Goal: Task Accomplishment & Management: Complete application form

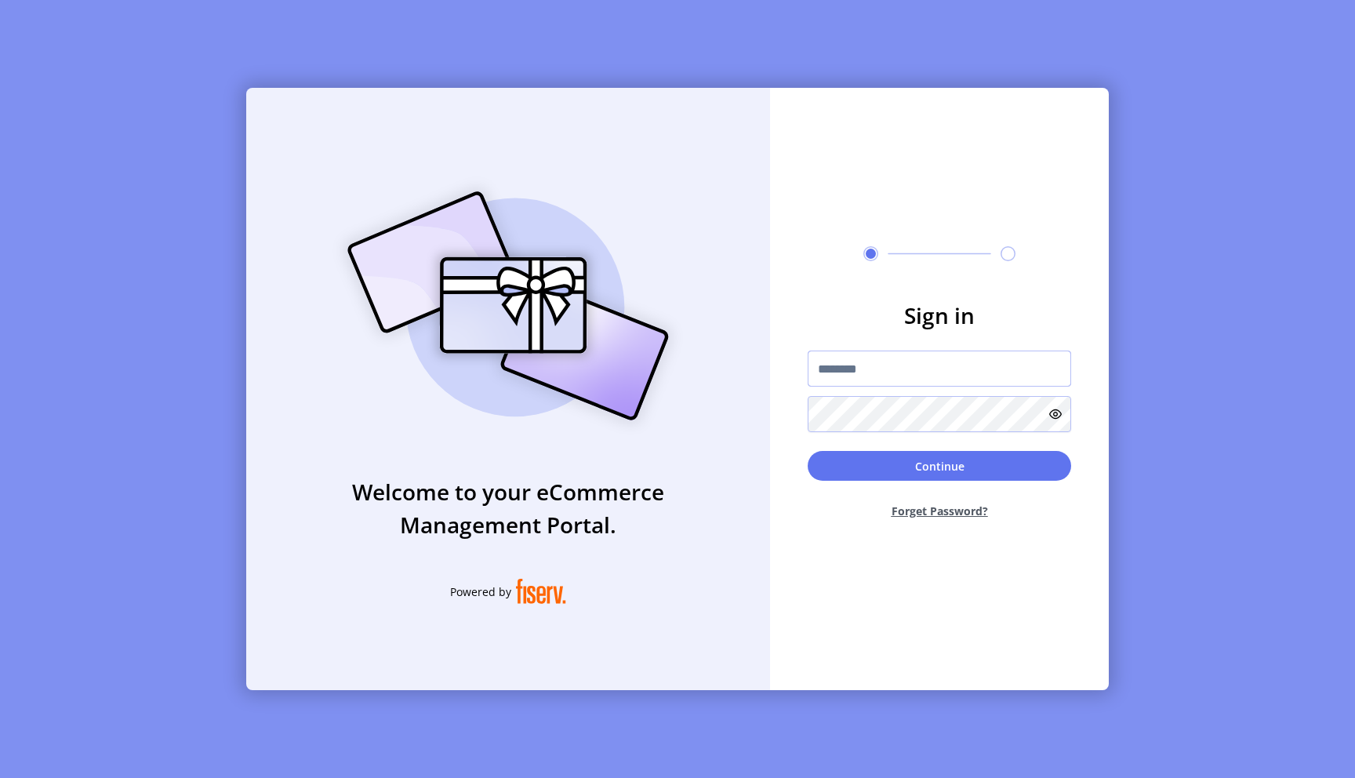
click at [877, 376] on input "text" at bounding box center [939, 369] width 263 height 36
type input "**********"
click at [928, 470] on button "Continue" at bounding box center [939, 466] width 263 height 30
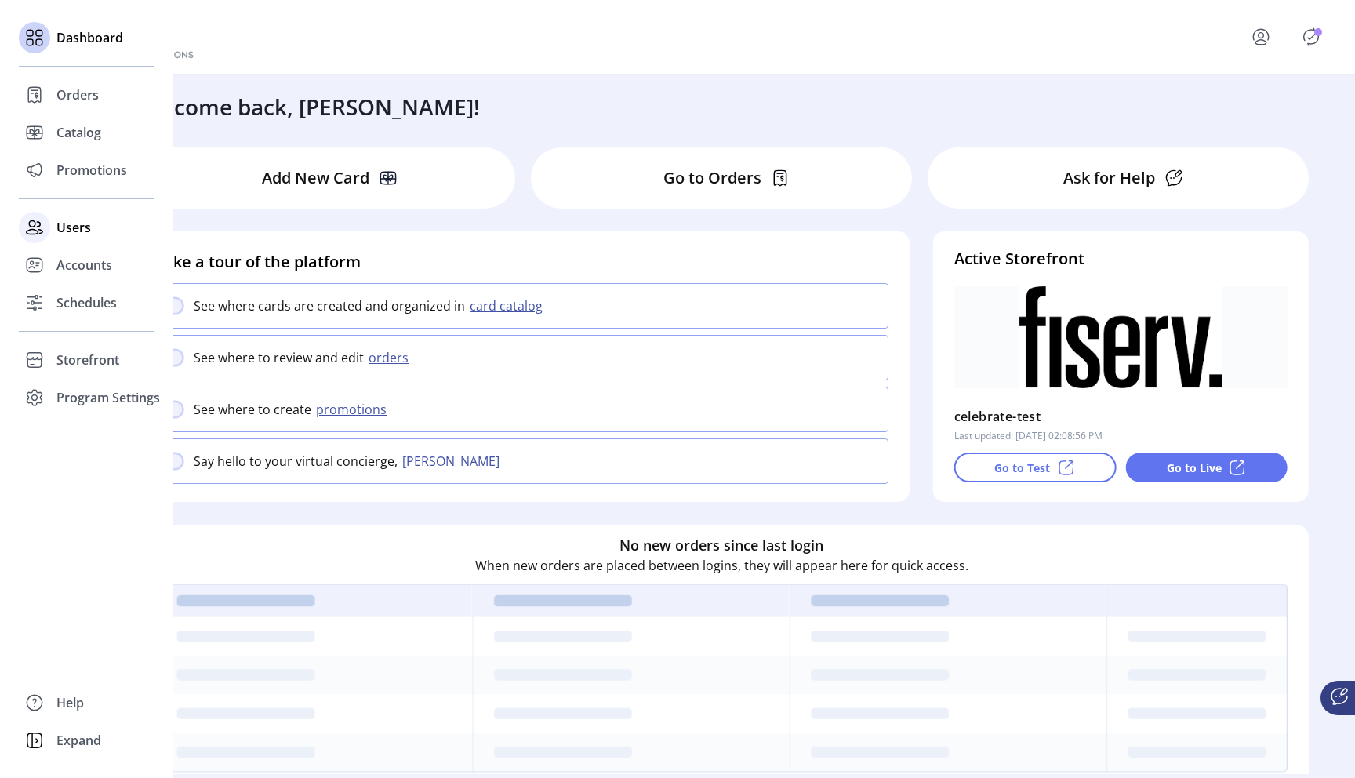
click at [72, 238] on div "Users" at bounding box center [87, 228] width 136 height 38
click at [74, 231] on span "Users" at bounding box center [73, 227] width 35 height 19
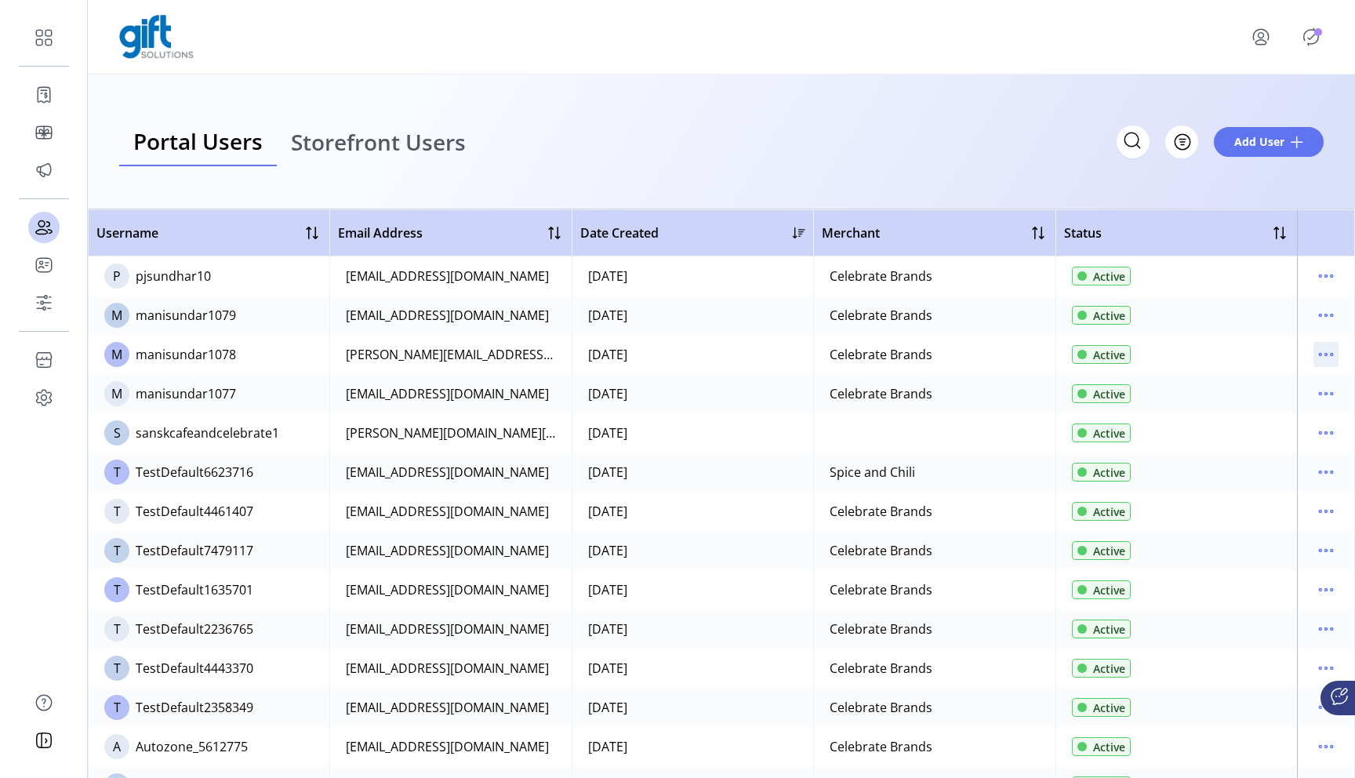
click at [1320, 352] on icon "menu" at bounding box center [1325, 354] width 25 height 25
click at [1255, 434] on span "Reset Password" at bounding box center [1252, 435] width 130 height 13
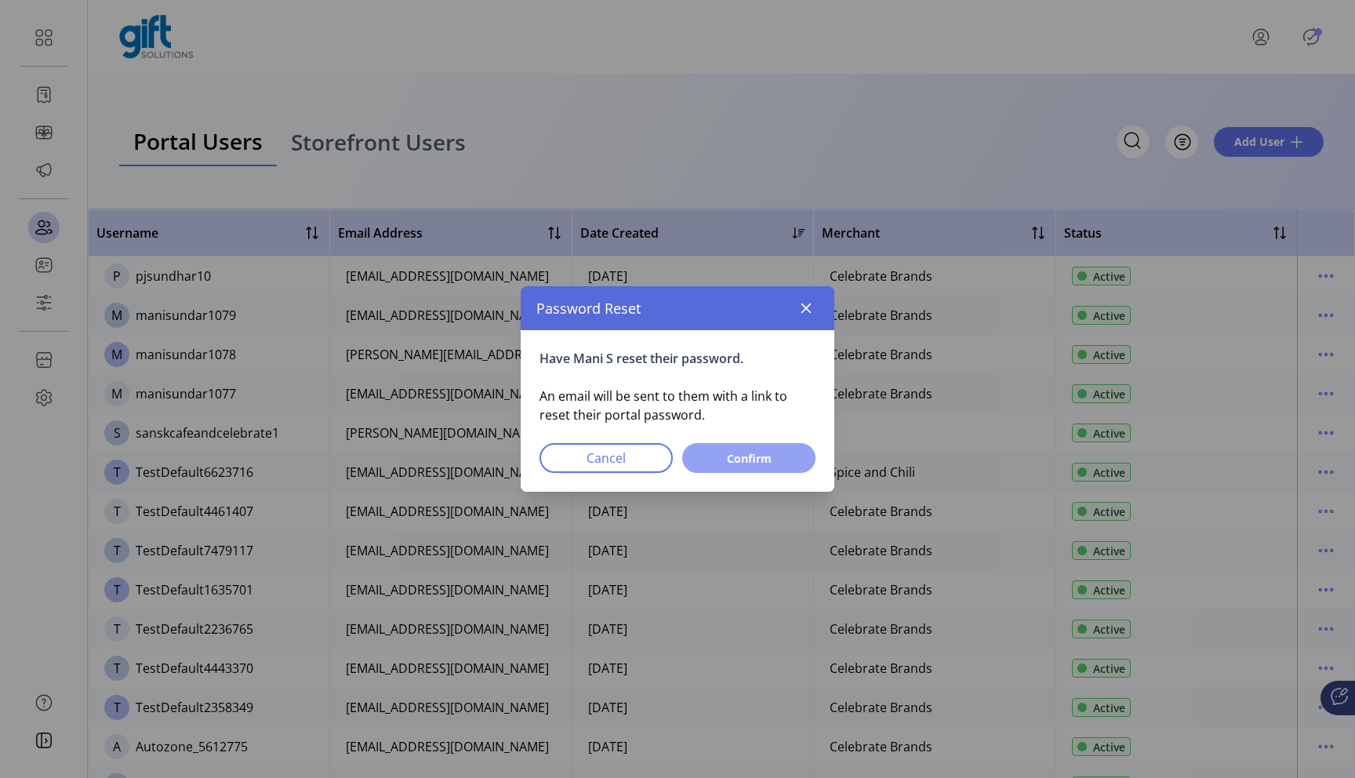
click at [763, 451] on span "Confirm" at bounding box center [749, 458] width 93 height 16
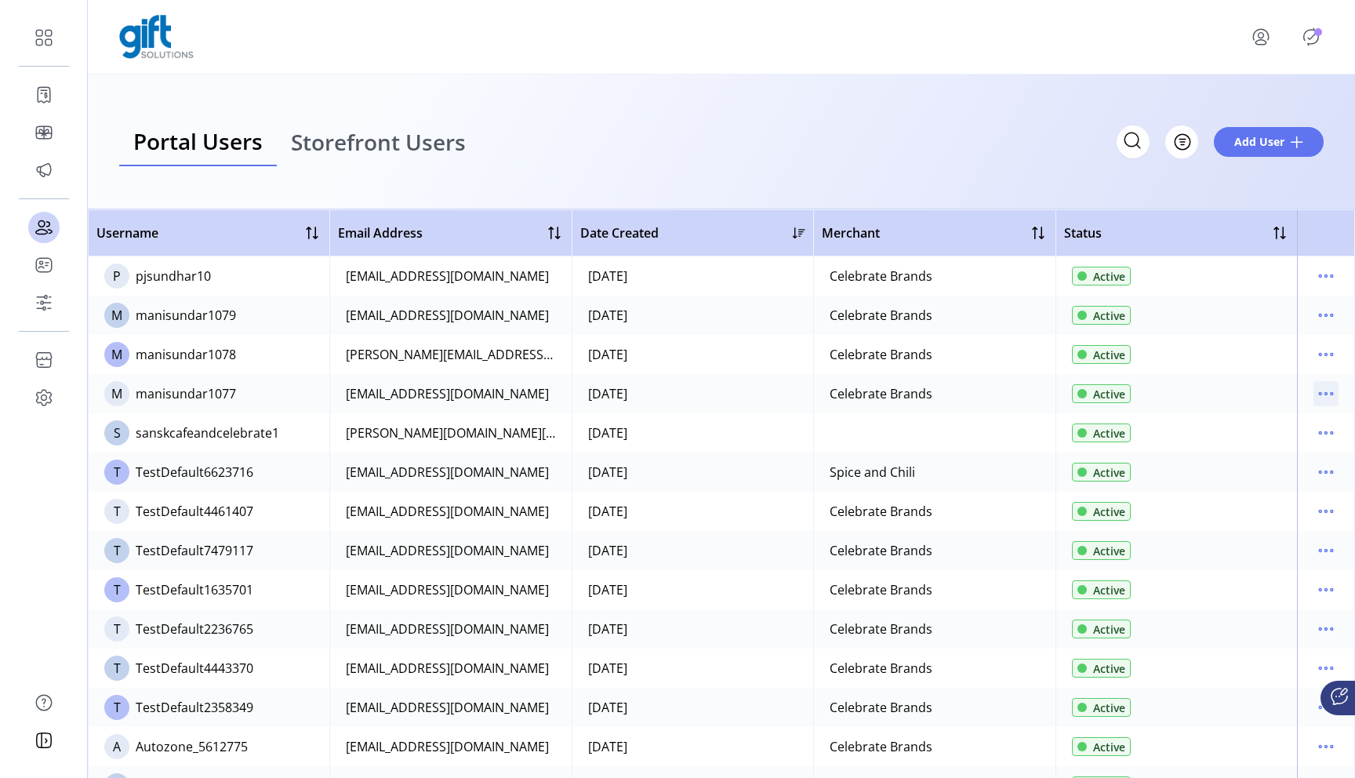
click at [1328, 395] on icon "menu" at bounding box center [1325, 393] width 25 height 25
click at [1247, 472] on span "Reset Password" at bounding box center [1252, 474] width 130 height 13
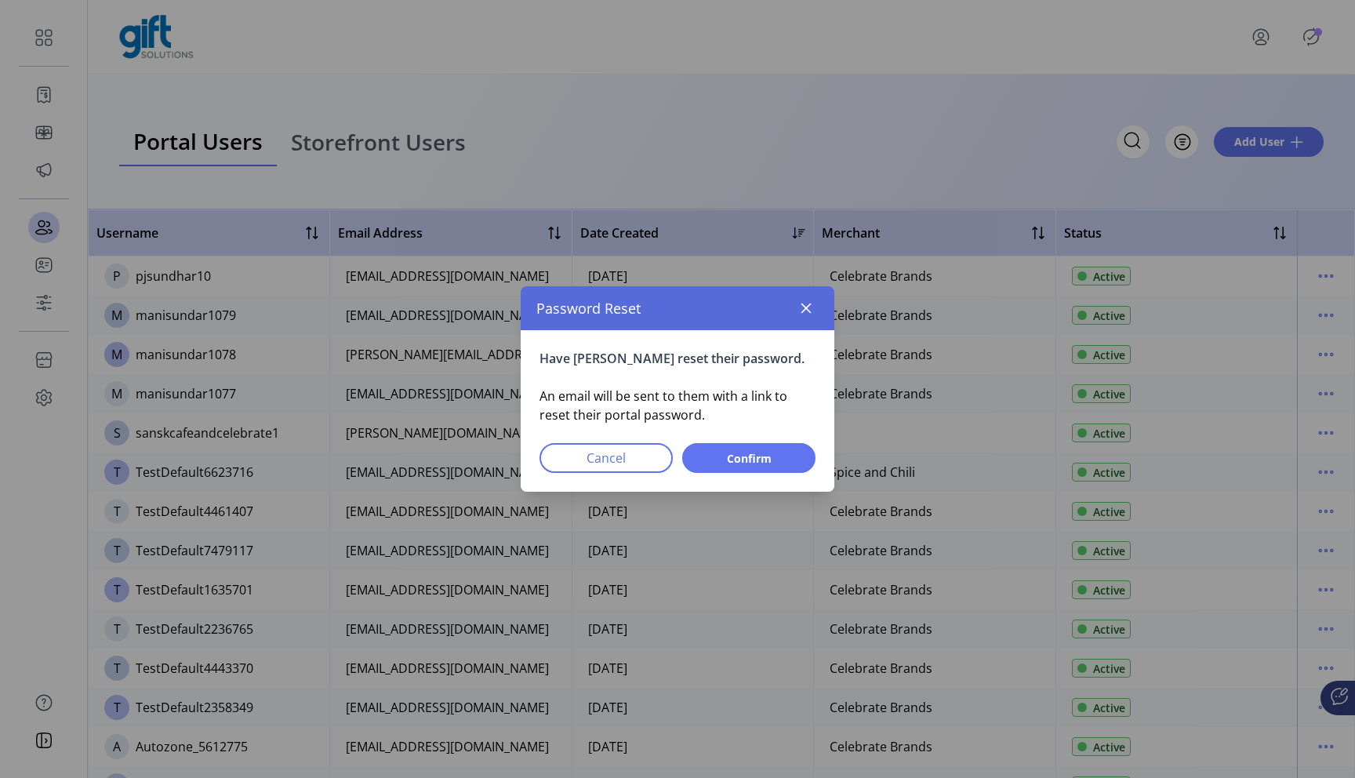
click at [779, 438] on div "Have Mani sundar reset their password. An email will be sent to them with a lin…" at bounding box center [678, 411] width 314 height 162
click at [777, 456] on span "Confirm" at bounding box center [749, 458] width 93 height 16
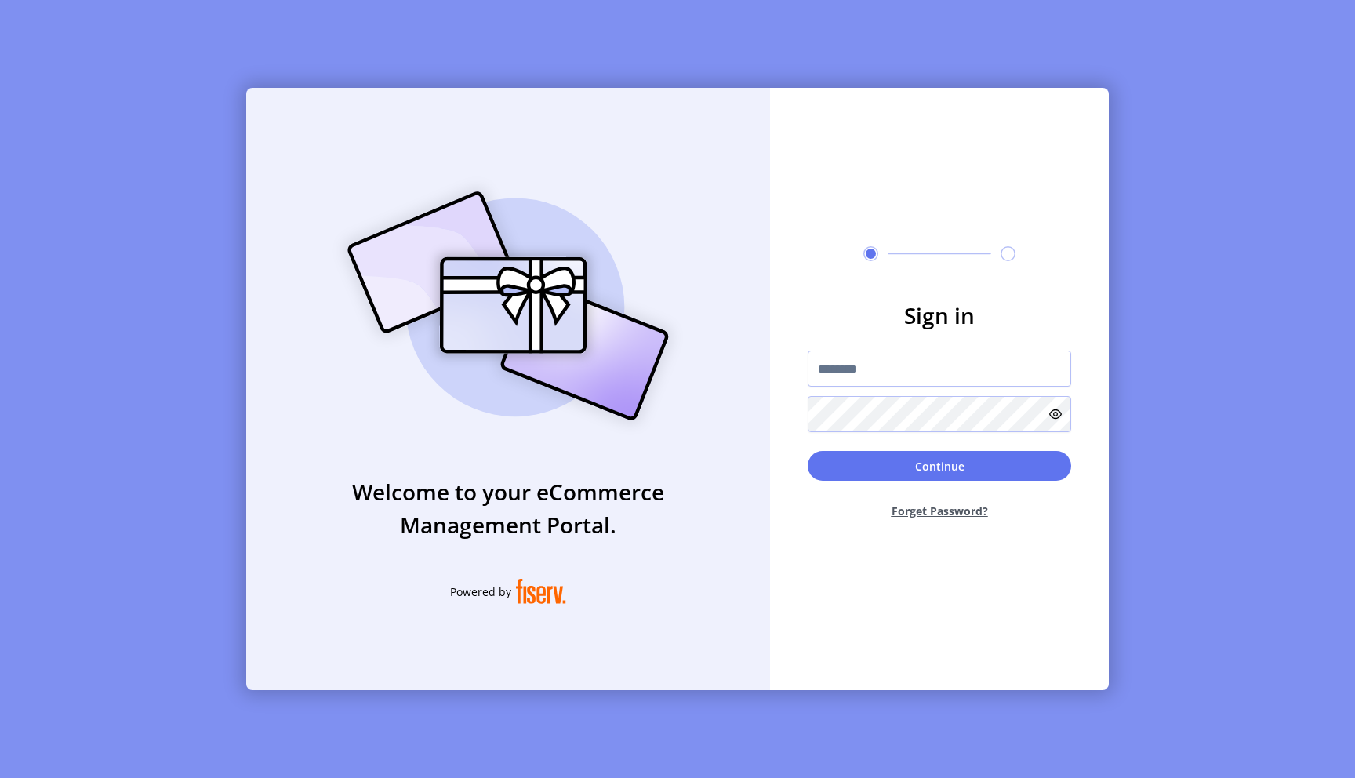
click at [859, 349] on form "Sign in Continue Forget Password?" at bounding box center [939, 415] width 339 height 233
click at [859, 373] on input "text" at bounding box center [939, 369] width 263 height 36
type input "**********"
click at [975, 470] on button "Continue" at bounding box center [939, 466] width 263 height 30
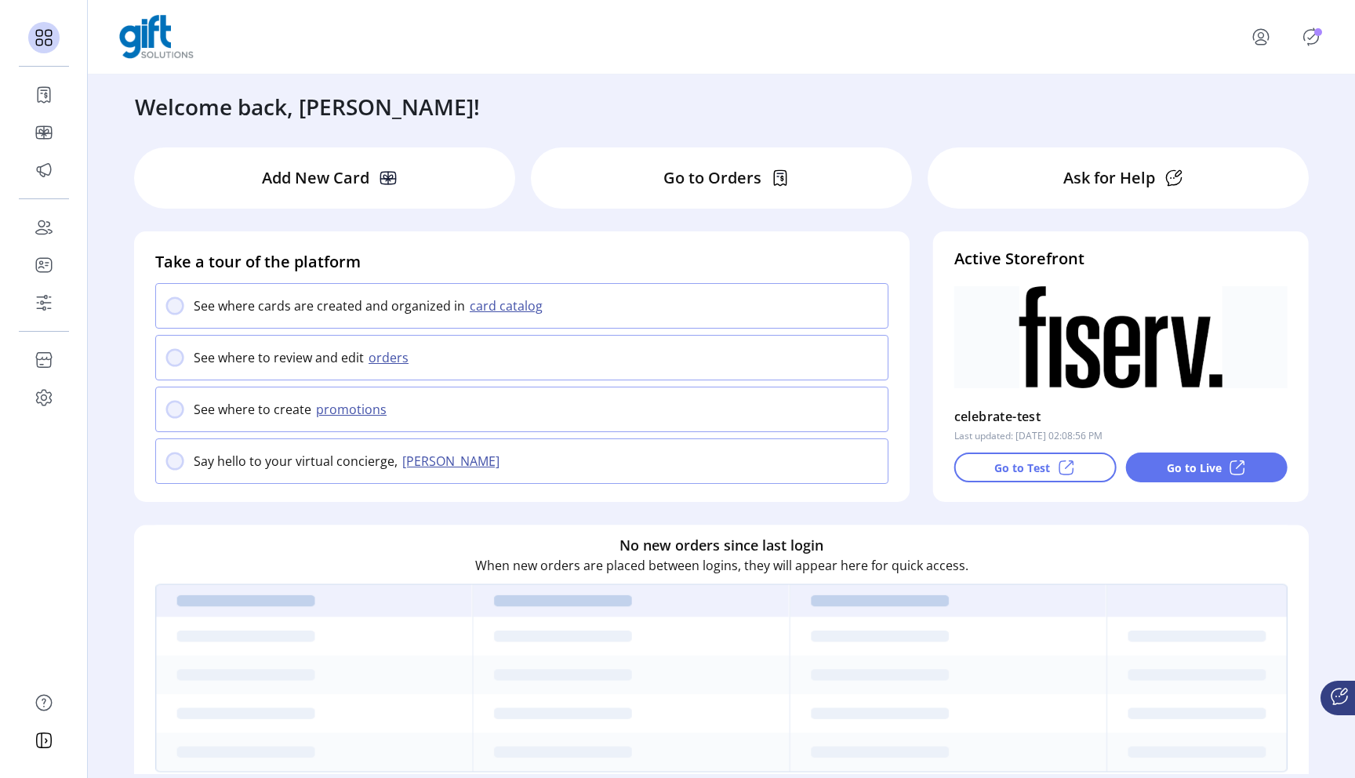
click at [1306, 48] on icon "Publisher Panel" at bounding box center [1311, 36] width 25 height 25
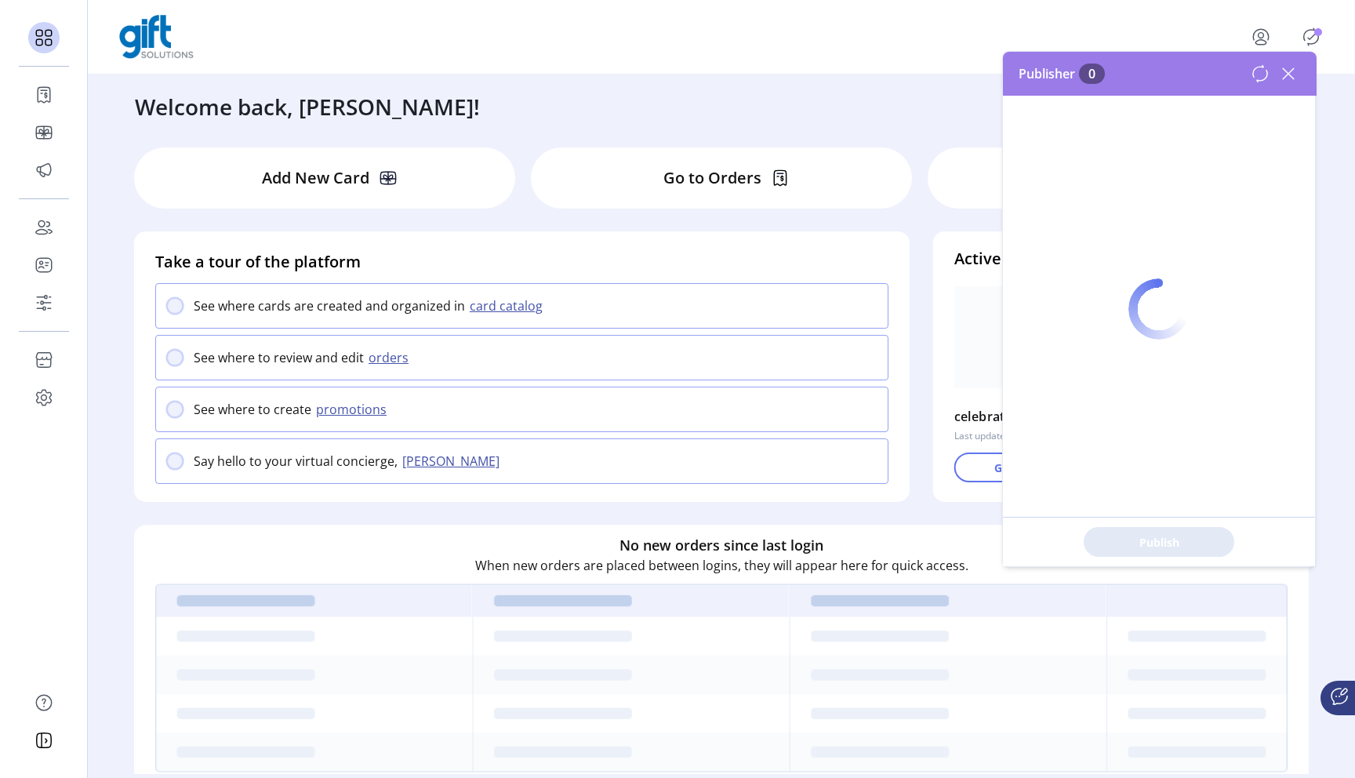
click at [1288, 66] on div at bounding box center [1159, 309] width 312 height 514
click at [1285, 78] on div at bounding box center [1159, 309] width 312 height 514
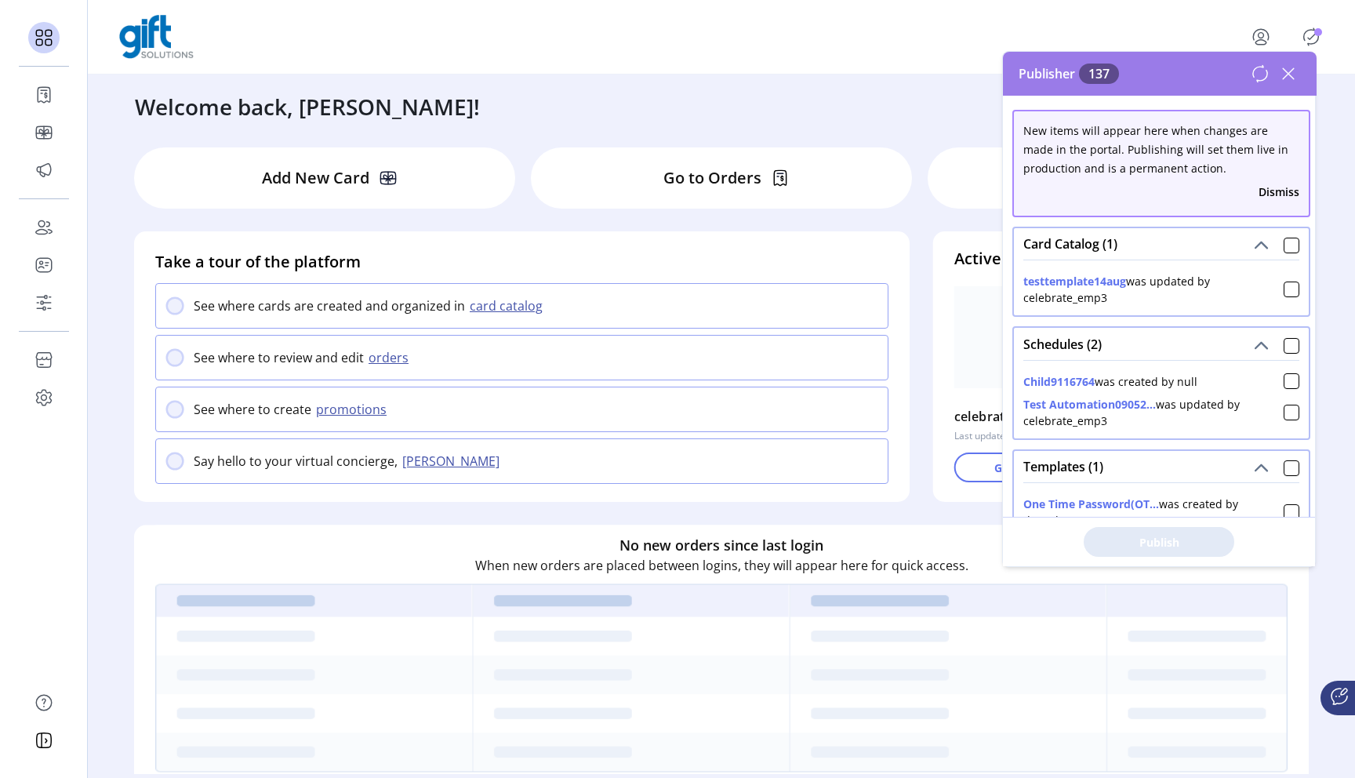
click at [1284, 85] on icon at bounding box center [1288, 73] width 25 height 25
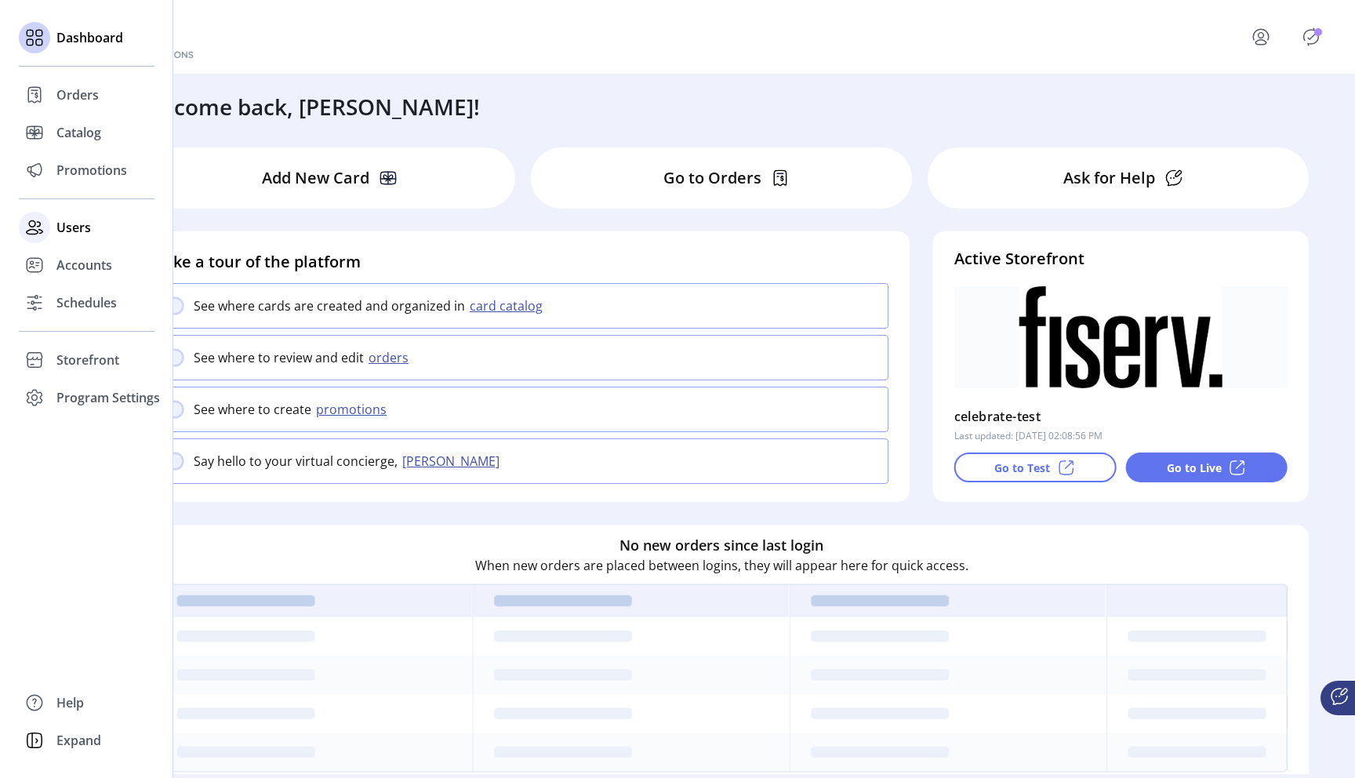
click at [78, 225] on span "Users" at bounding box center [73, 227] width 35 height 19
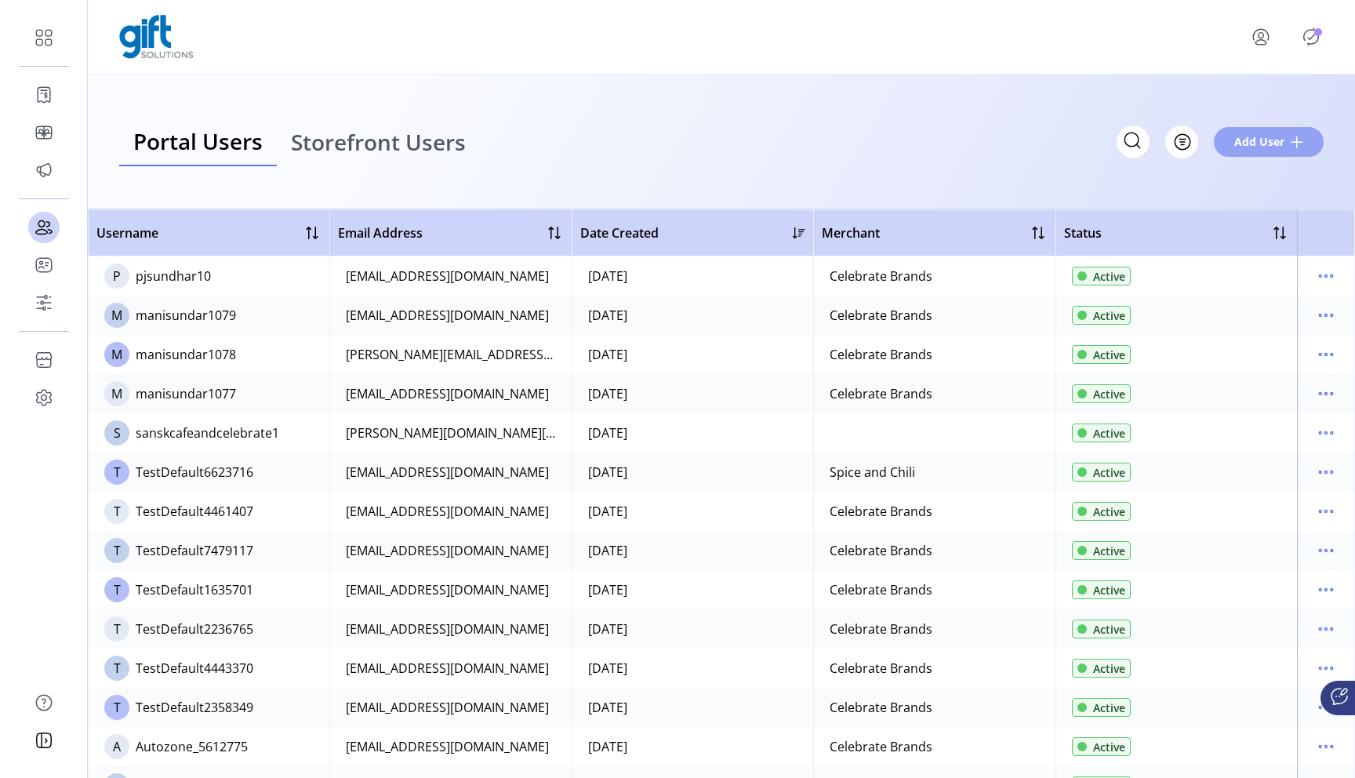
click at [1277, 143] on span "Add User" at bounding box center [1259, 141] width 50 height 16
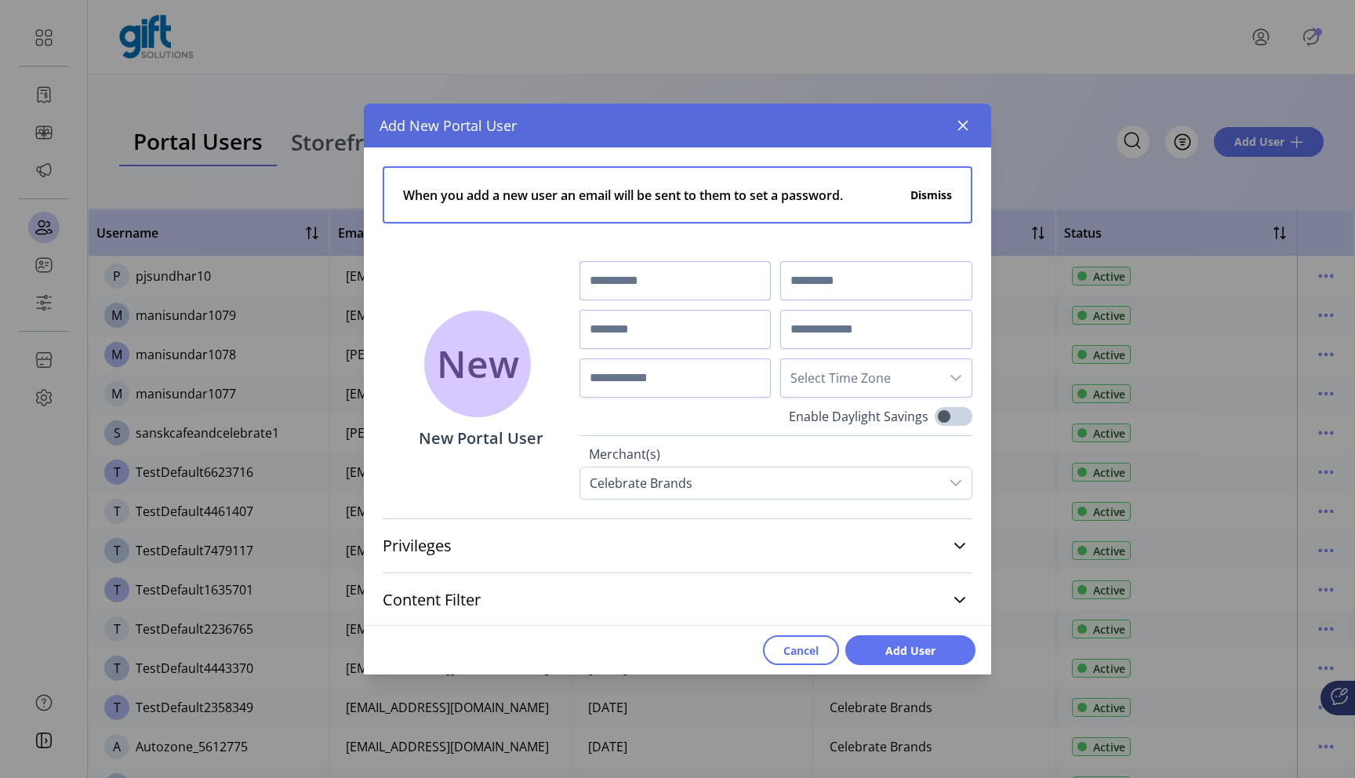
click at [707, 287] on input "text" at bounding box center [675, 280] width 192 height 39
type input "*****"
type input "*"
click at [713, 331] on input "**********" at bounding box center [675, 329] width 192 height 39
type input "**********"
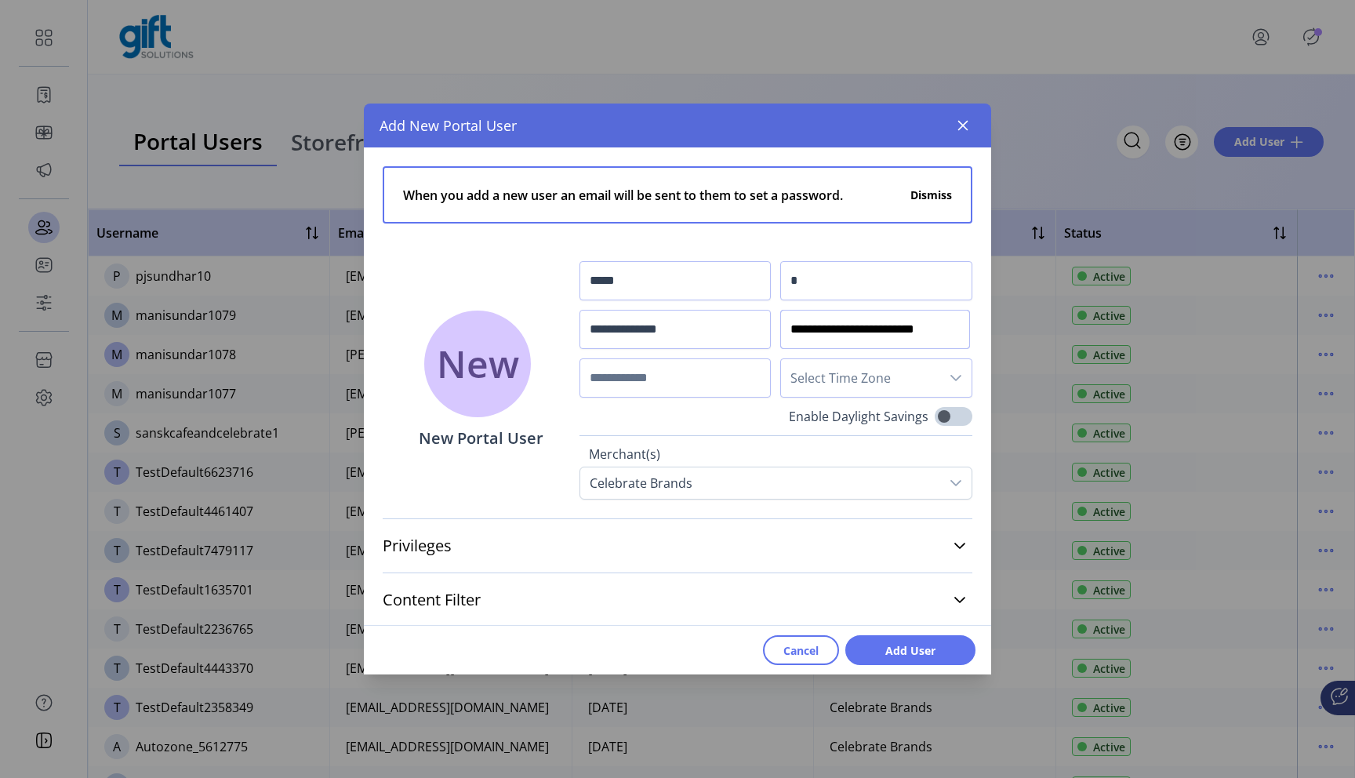
scroll to position [0, 16]
type input "**********"
click at [662, 389] on input "text" at bounding box center [675, 377] width 192 height 39
type input "**********"
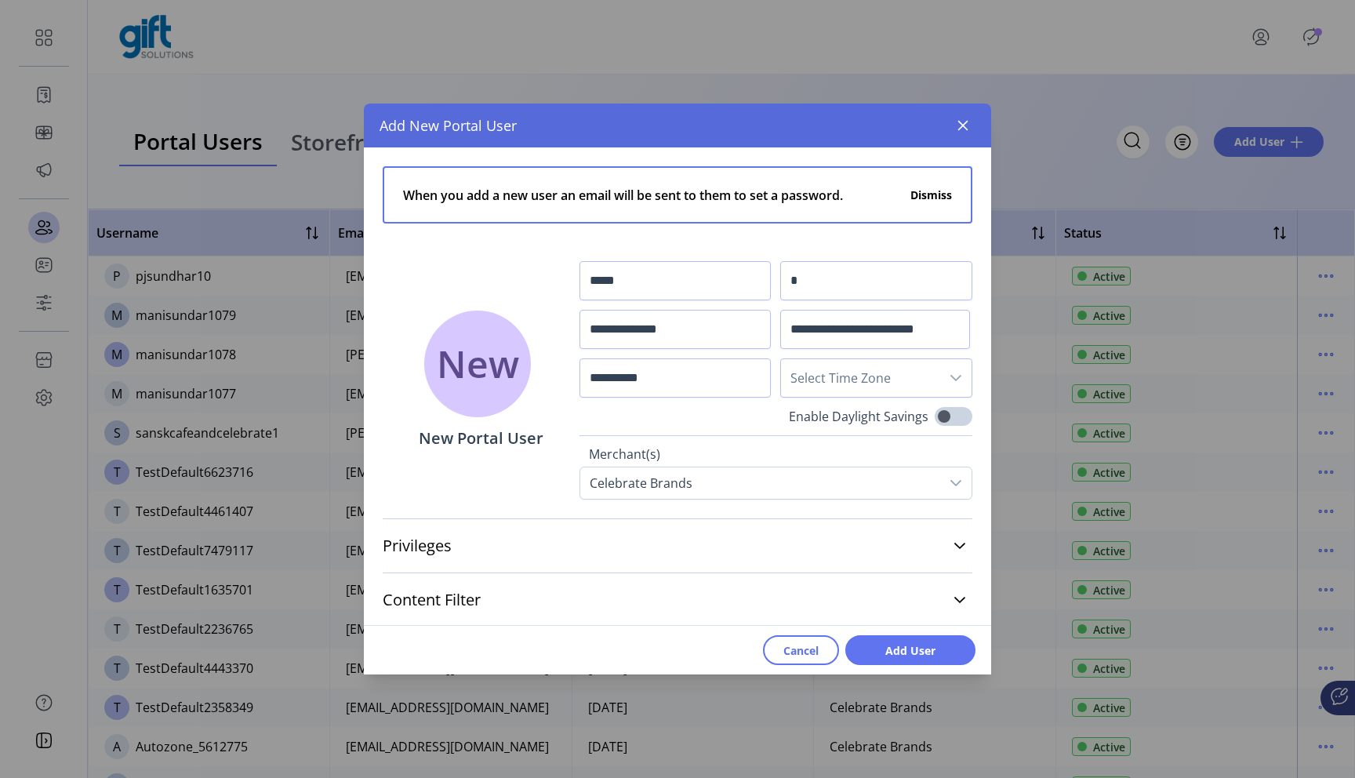
click at [809, 385] on span "Select Time Zone" at bounding box center [860, 378] width 159 height 38
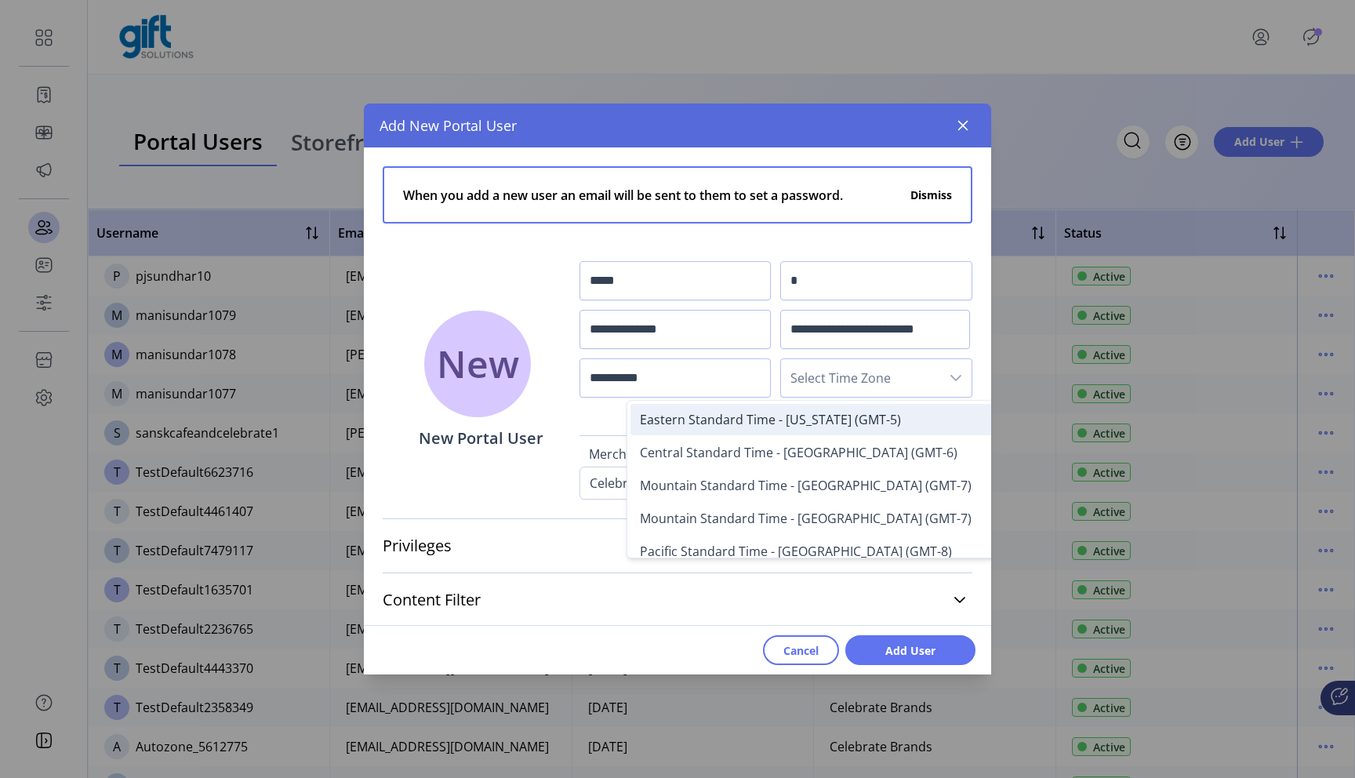
click at [807, 416] on span "Eastern Standard Time - New York (GMT-5)" at bounding box center [770, 419] width 261 height 17
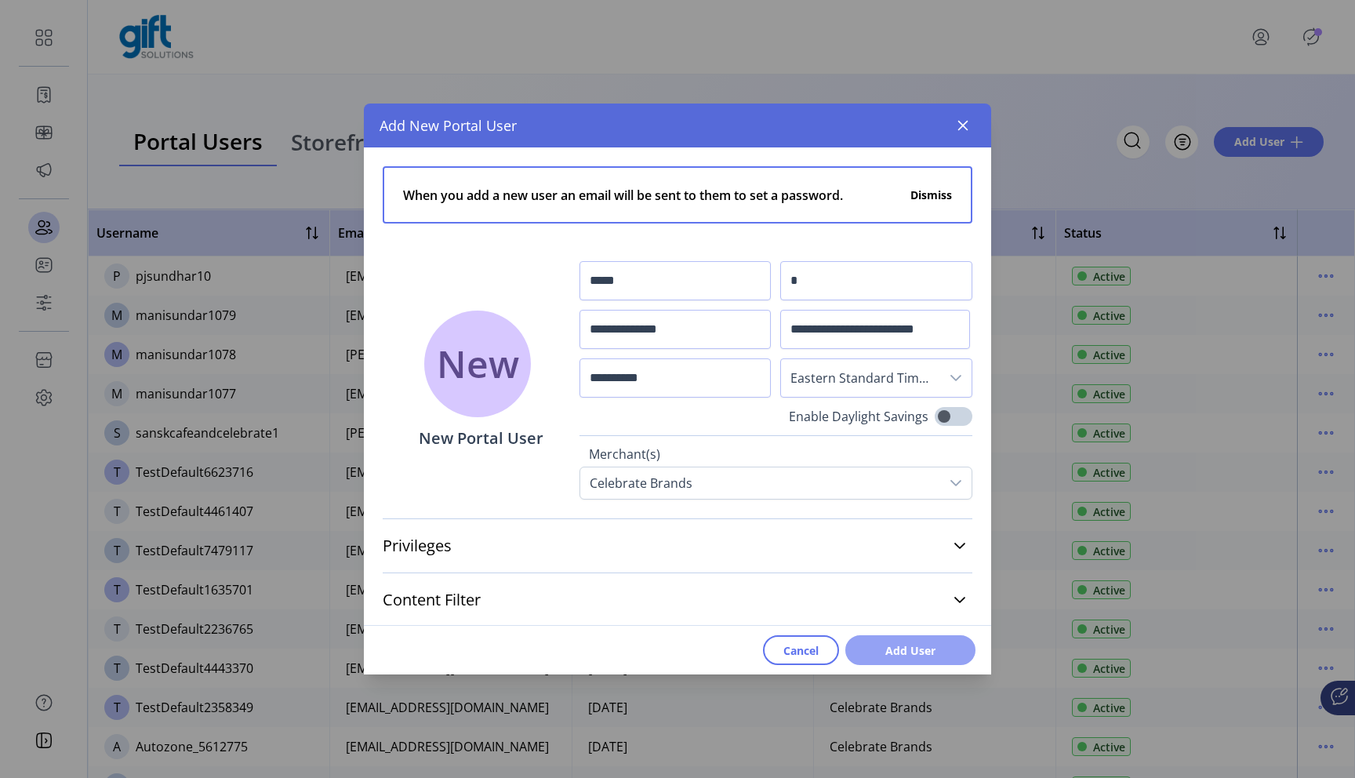
click at [900, 642] on span "Add User" at bounding box center [910, 650] width 89 height 16
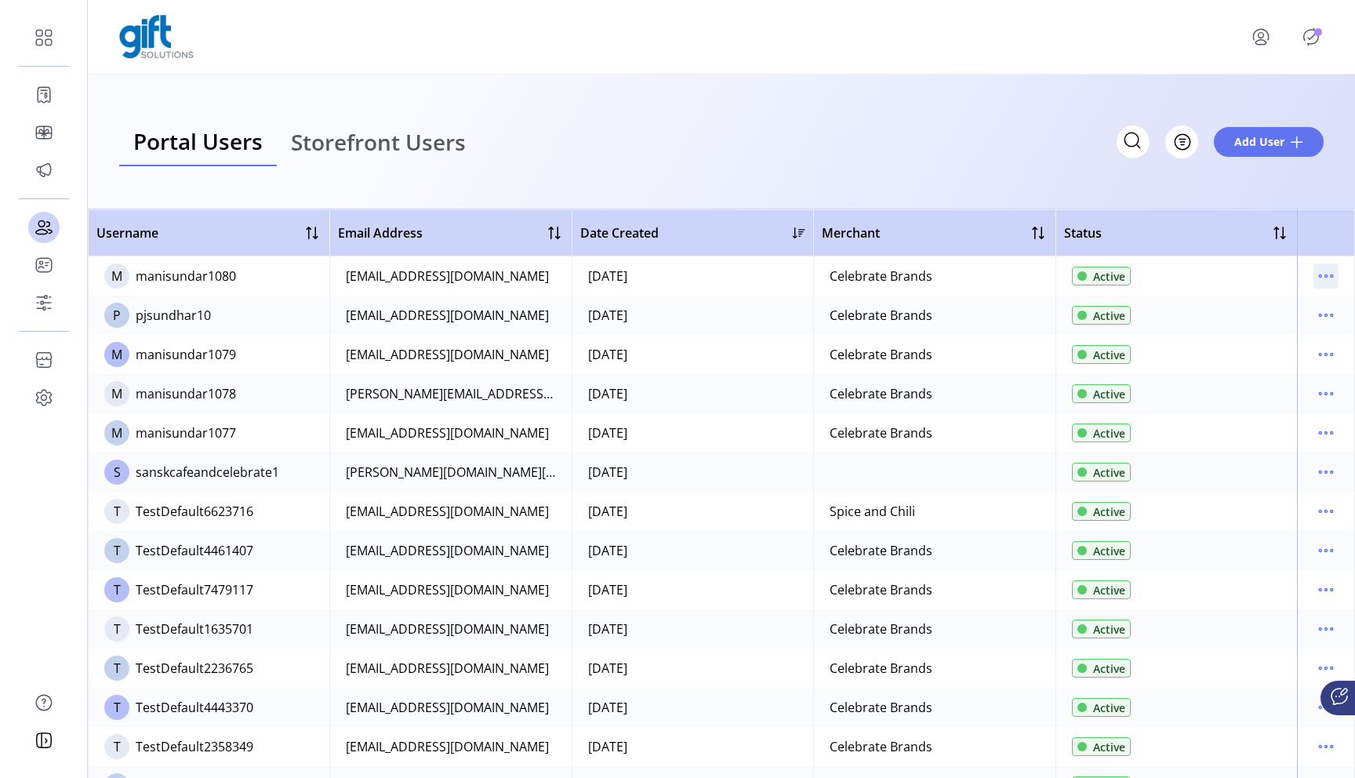
click at [1316, 274] on icon "menu" at bounding box center [1325, 275] width 25 height 25
click at [1258, 352] on span "Reset Password" at bounding box center [1252, 357] width 130 height 13
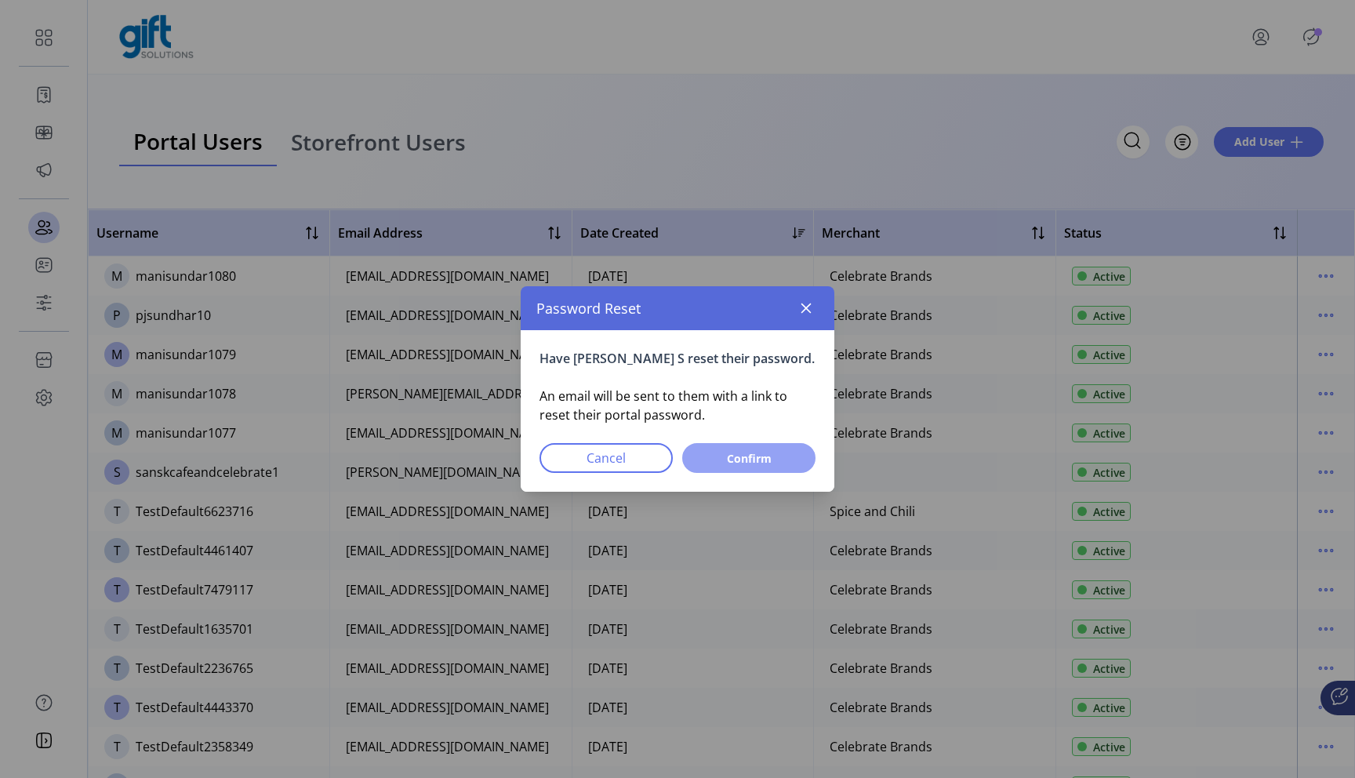
click at [771, 460] on span "Confirm" at bounding box center [749, 458] width 93 height 16
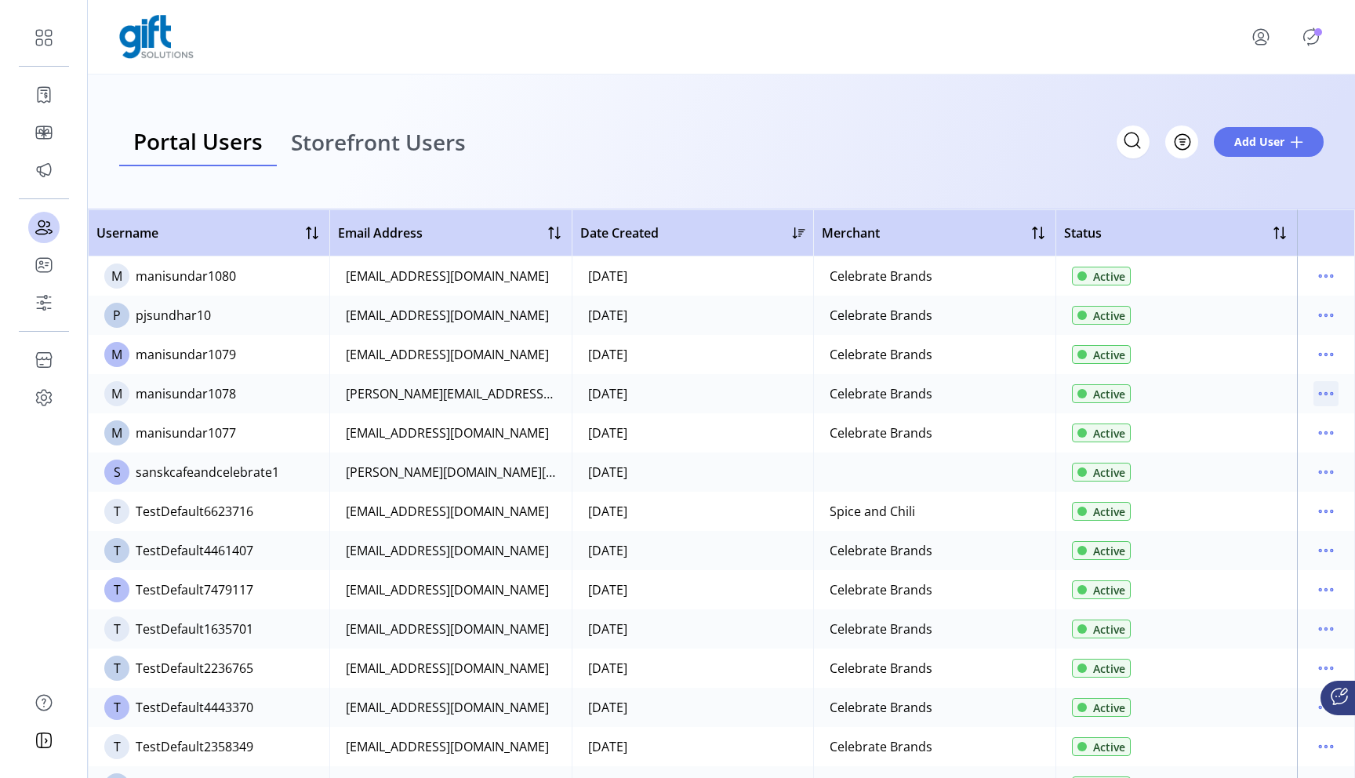
click at [1320, 396] on icon "menu" at bounding box center [1325, 393] width 25 height 25
click at [1270, 463] on link "Reset Password" at bounding box center [1252, 474] width 149 height 25
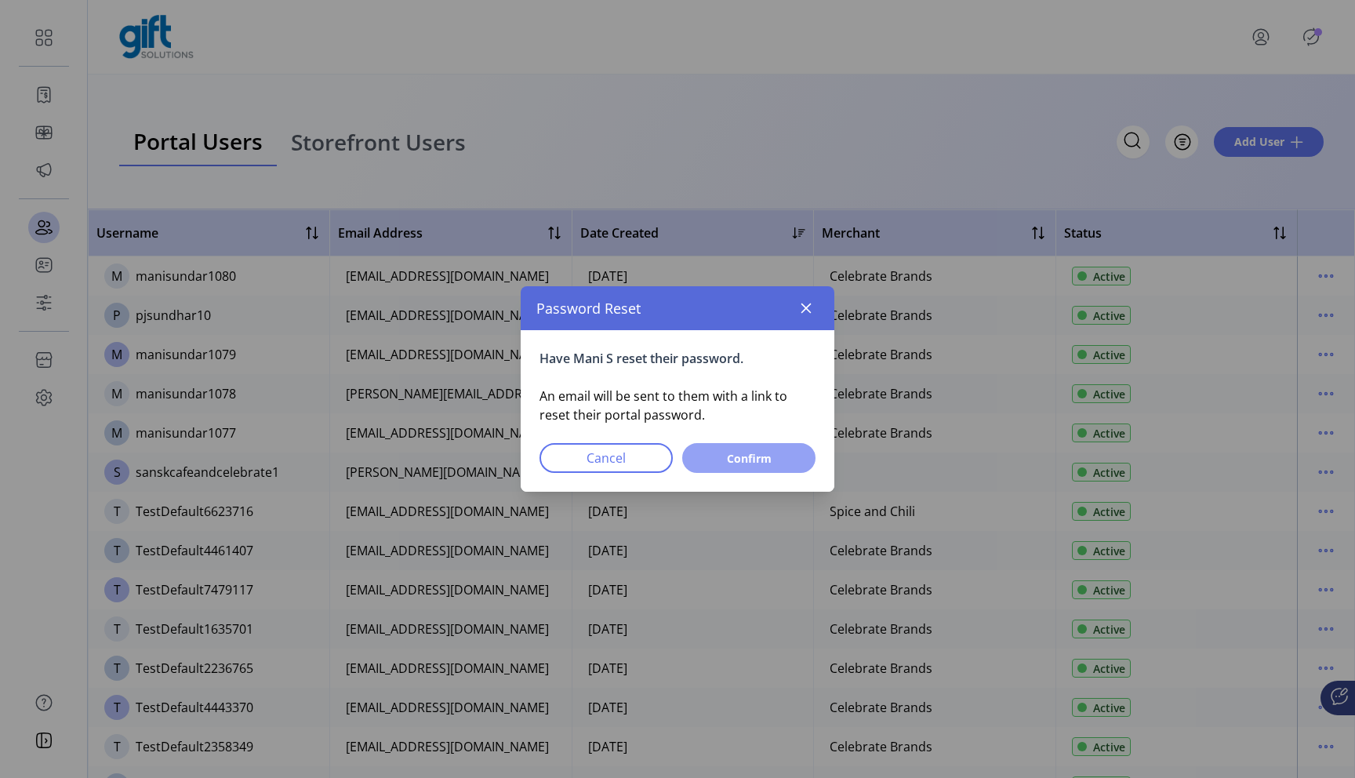
click at [782, 467] on button "Confirm" at bounding box center [748, 458] width 133 height 30
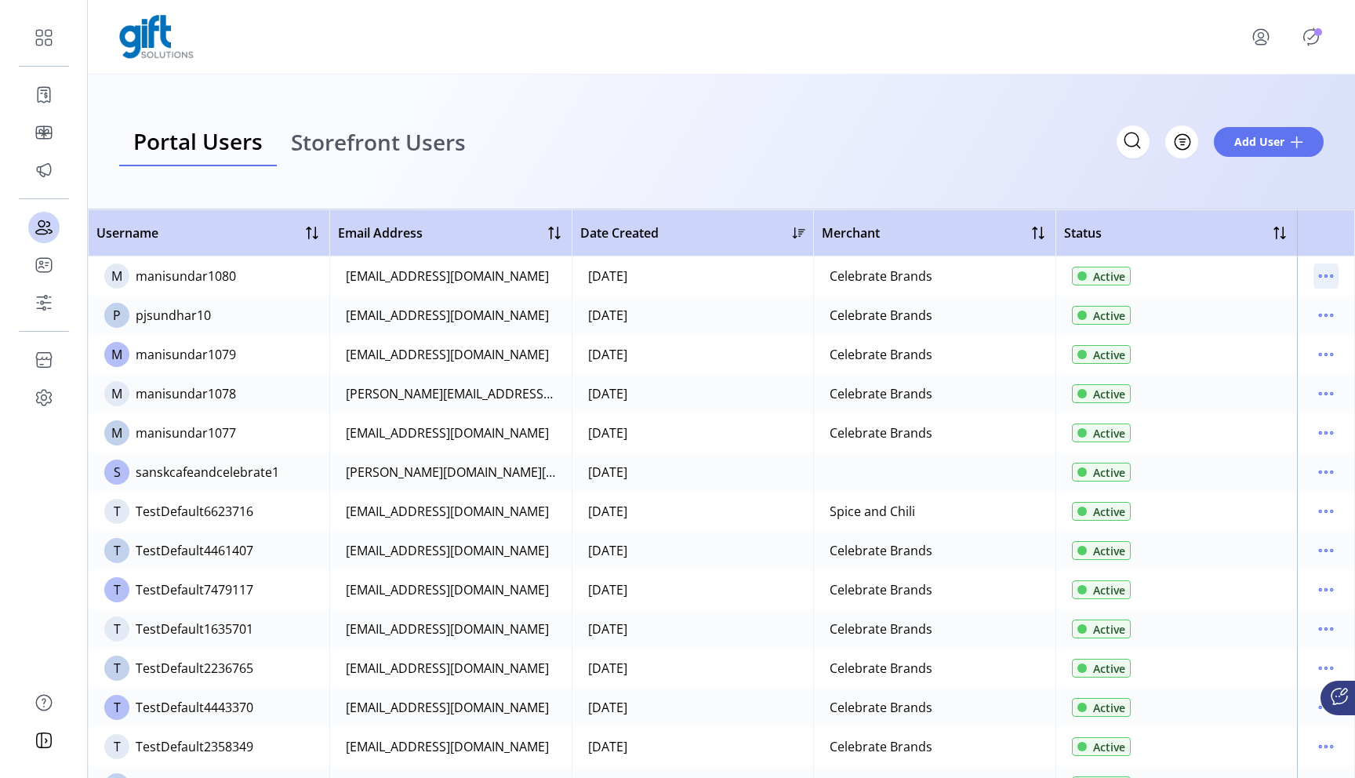
click at [1327, 268] on icon "menu" at bounding box center [1325, 275] width 25 height 25
click at [1327, 269] on icon "menu" at bounding box center [1325, 275] width 25 height 25
click at [1319, 275] on icon "menu" at bounding box center [1320, 276] width 2 height 2
click at [834, 162] on div "Portal Users Storefront Users Filter Add User" at bounding box center [721, 142] width 1204 height 49
click at [1313, 430] on icon "menu" at bounding box center [1325, 432] width 25 height 25
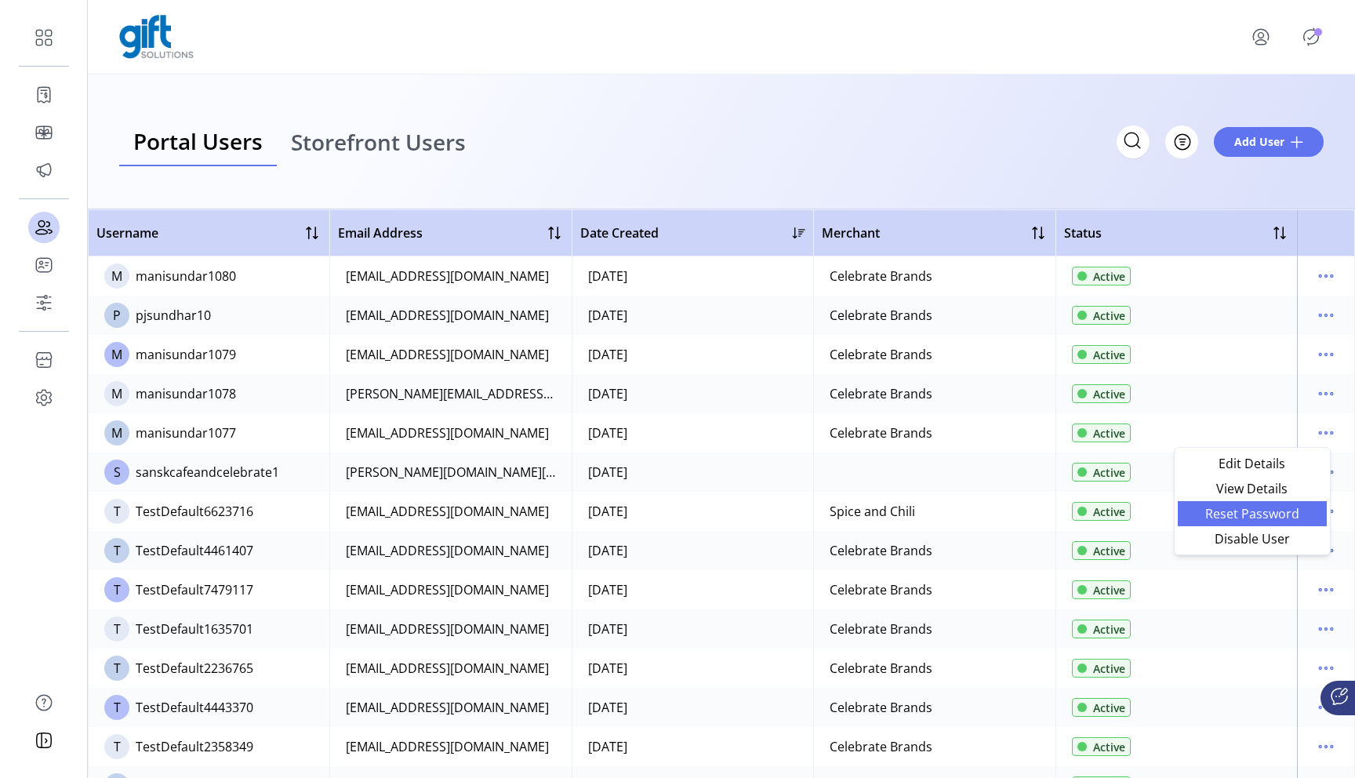
click at [1233, 514] on span "Reset Password" at bounding box center [1252, 513] width 130 height 13
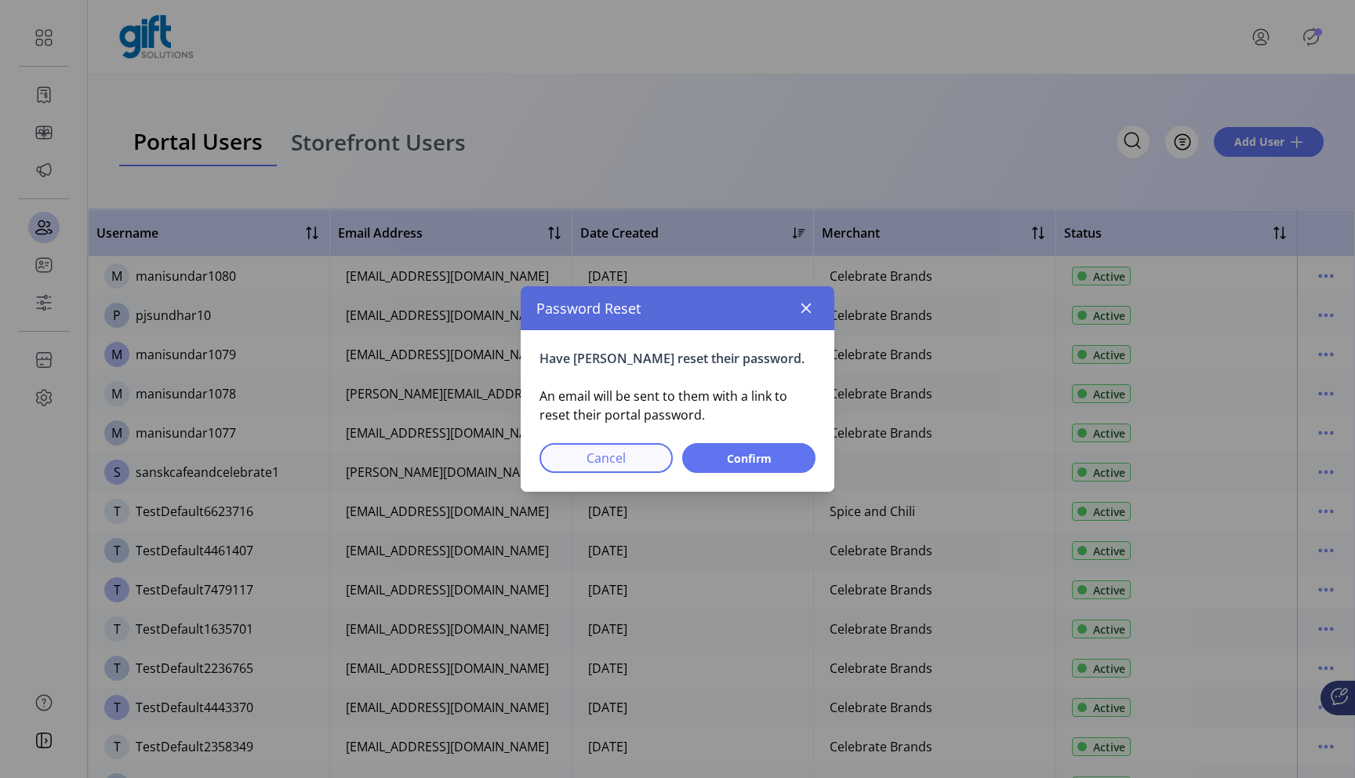
click at [610, 456] on span "Cancel" at bounding box center [606, 458] width 93 height 19
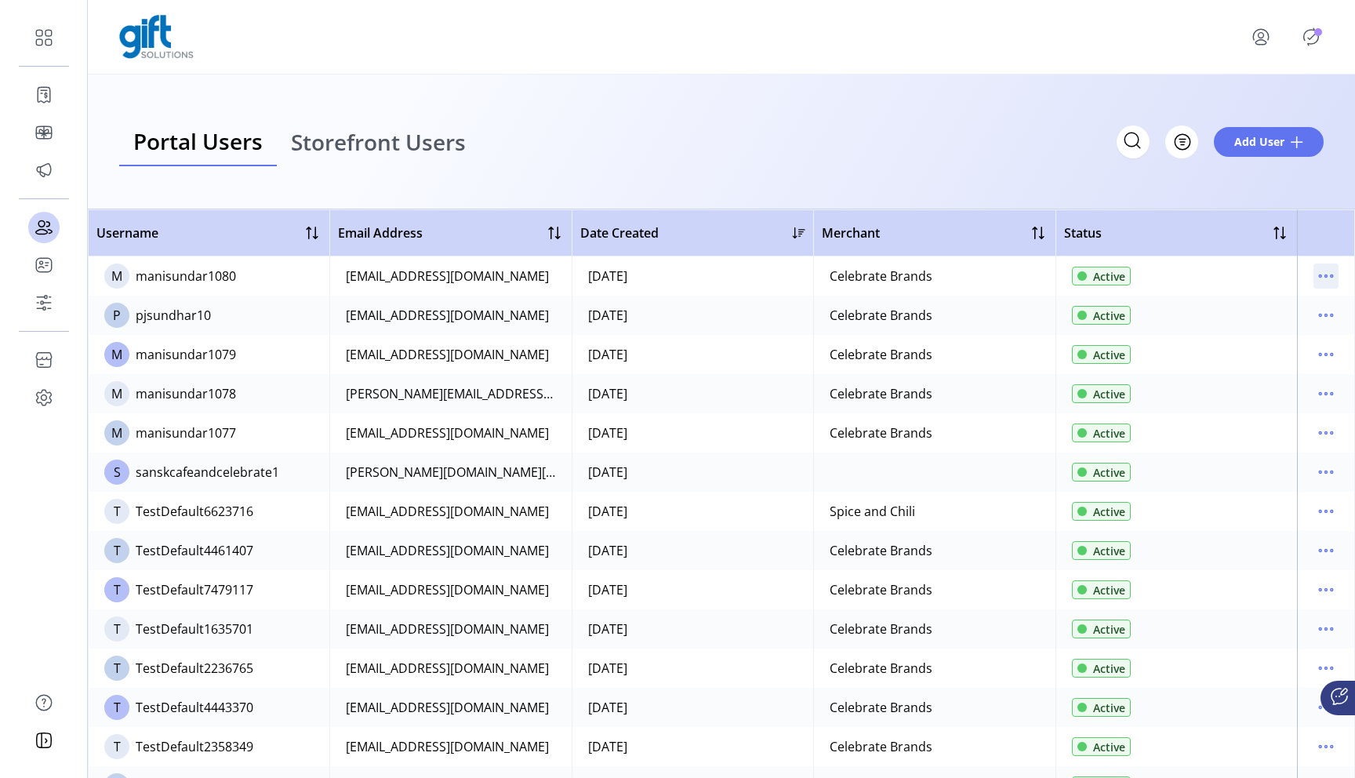
click at [1313, 265] on div at bounding box center [1325, 275] width 25 height 25
click at [1313, 281] on icon "menu" at bounding box center [1325, 275] width 25 height 25
click at [1299, 351] on span "Reset Password" at bounding box center [1252, 357] width 130 height 13
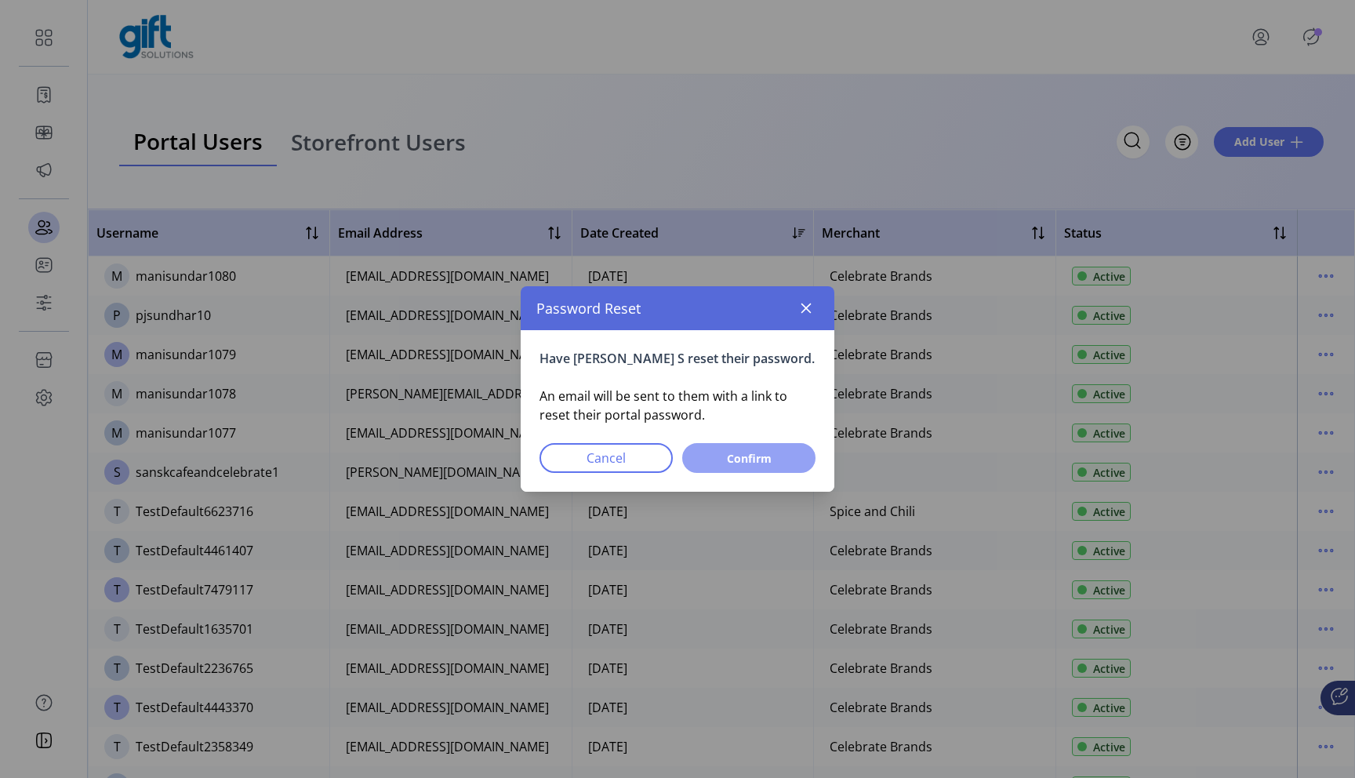
click at [796, 459] on button "Confirm" at bounding box center [748, 458] width 133 height 30
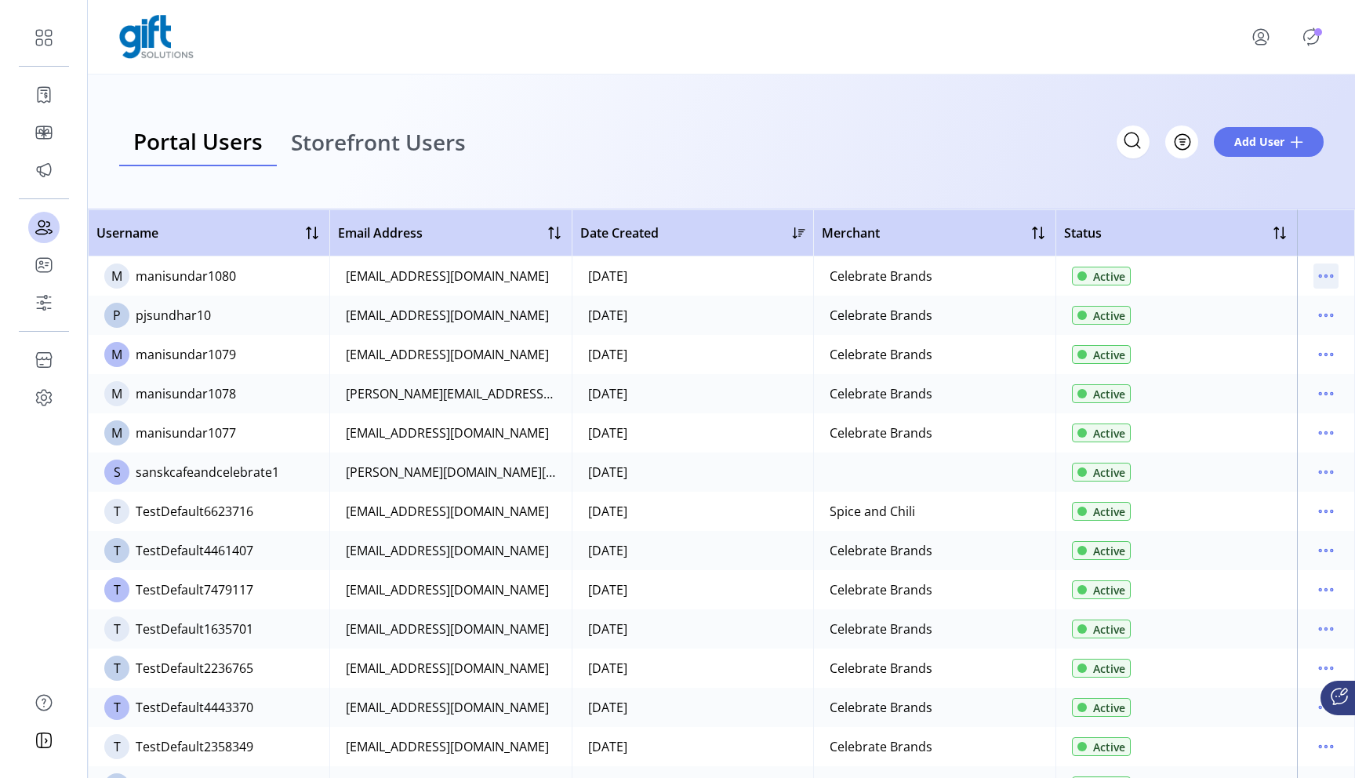
click at [1313, 274] on icon "menu" at bounding box center [1325, 275] width 25 height 25
click at [1259, 353] on span "Reset Password" at bounding box center [1252, 357] width 130 height 13
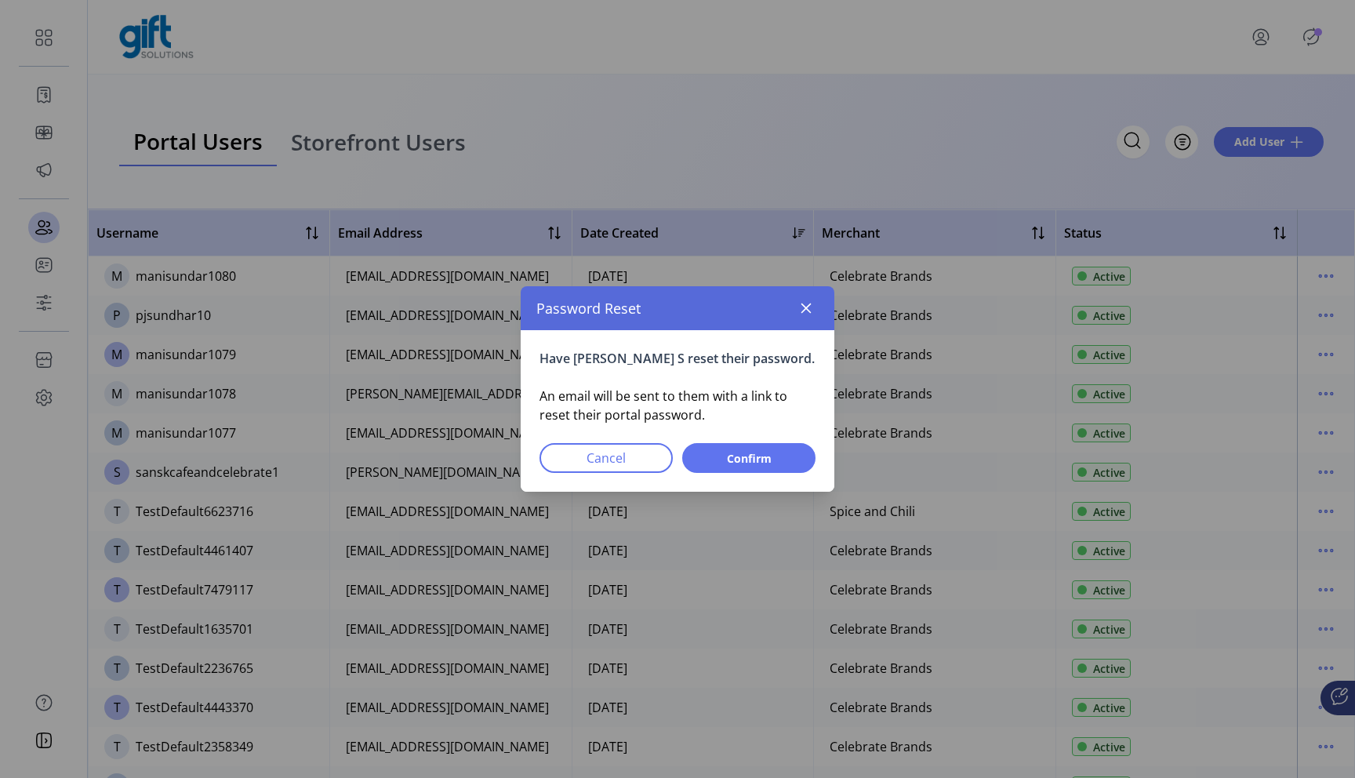
click at [793, 440] on div "Have Manis S reset their password. An email will be sent to them with a link to…" at bounding box center [678, 411] width 314 height 162
click at [787, 456] on span "Confirm" at bounding box center [749, 458] width 93 height 16
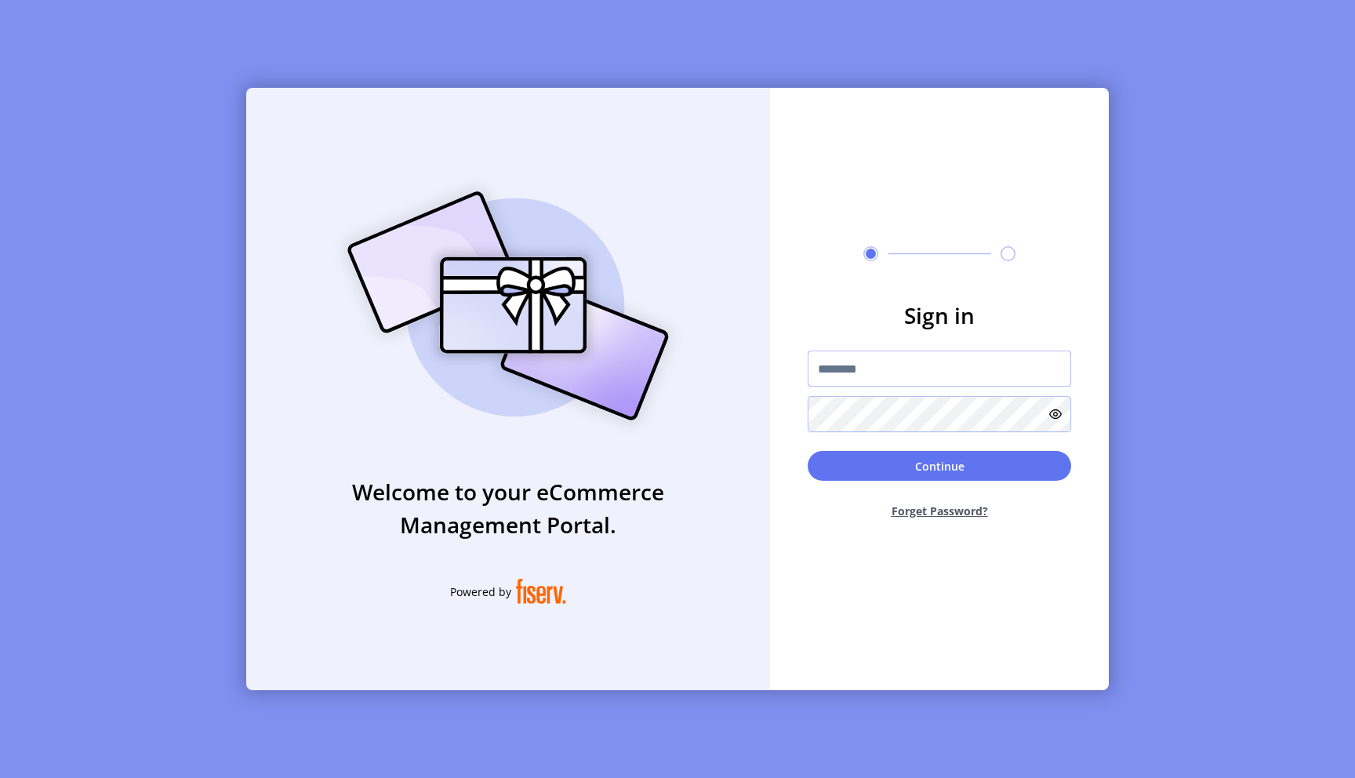
click at [855, 377] on input "text" at bounding box center [939, 369] width 263 height 36
type input "**********"
click at [963, 464] on button "Continue" at bounding box center [939, 466] width 263 height 30
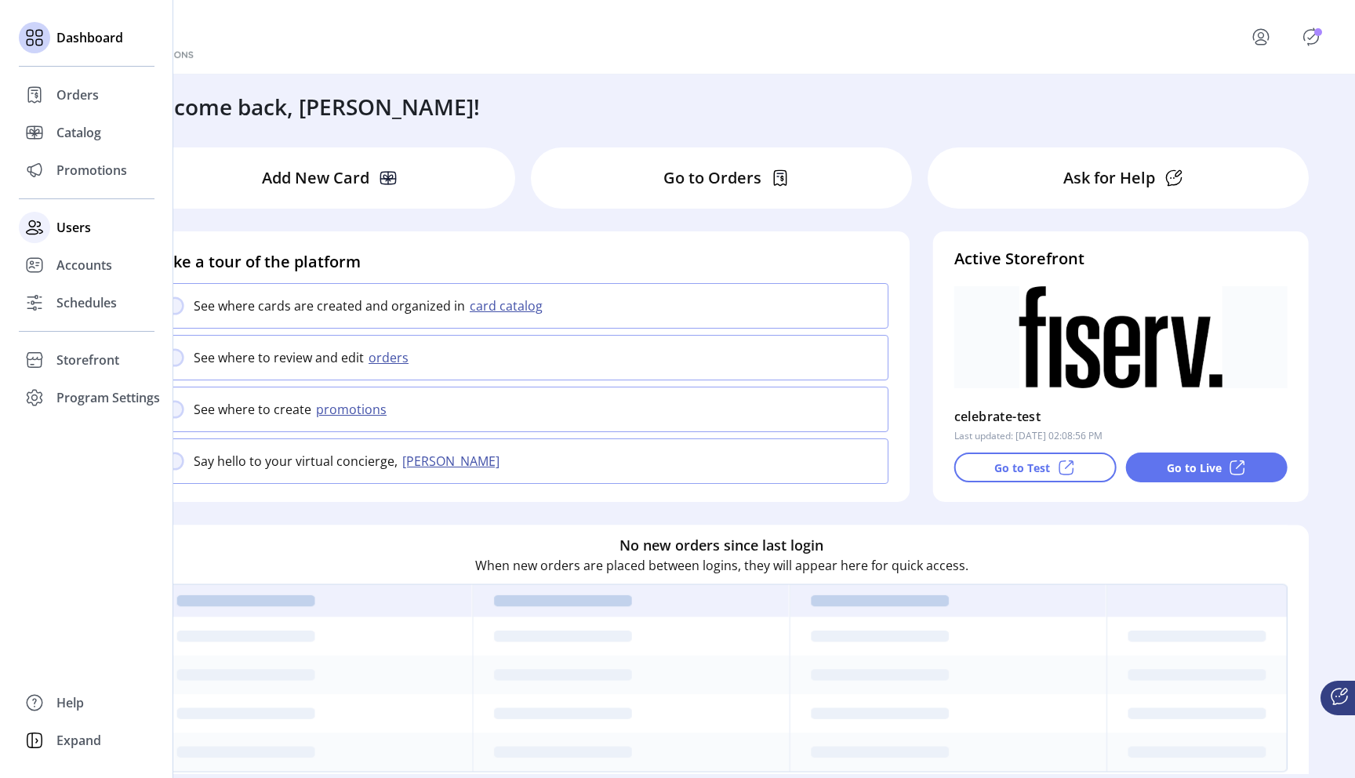
click at [62, 230] on span "Users" at bounding box center [73, 227] width 35 height 19
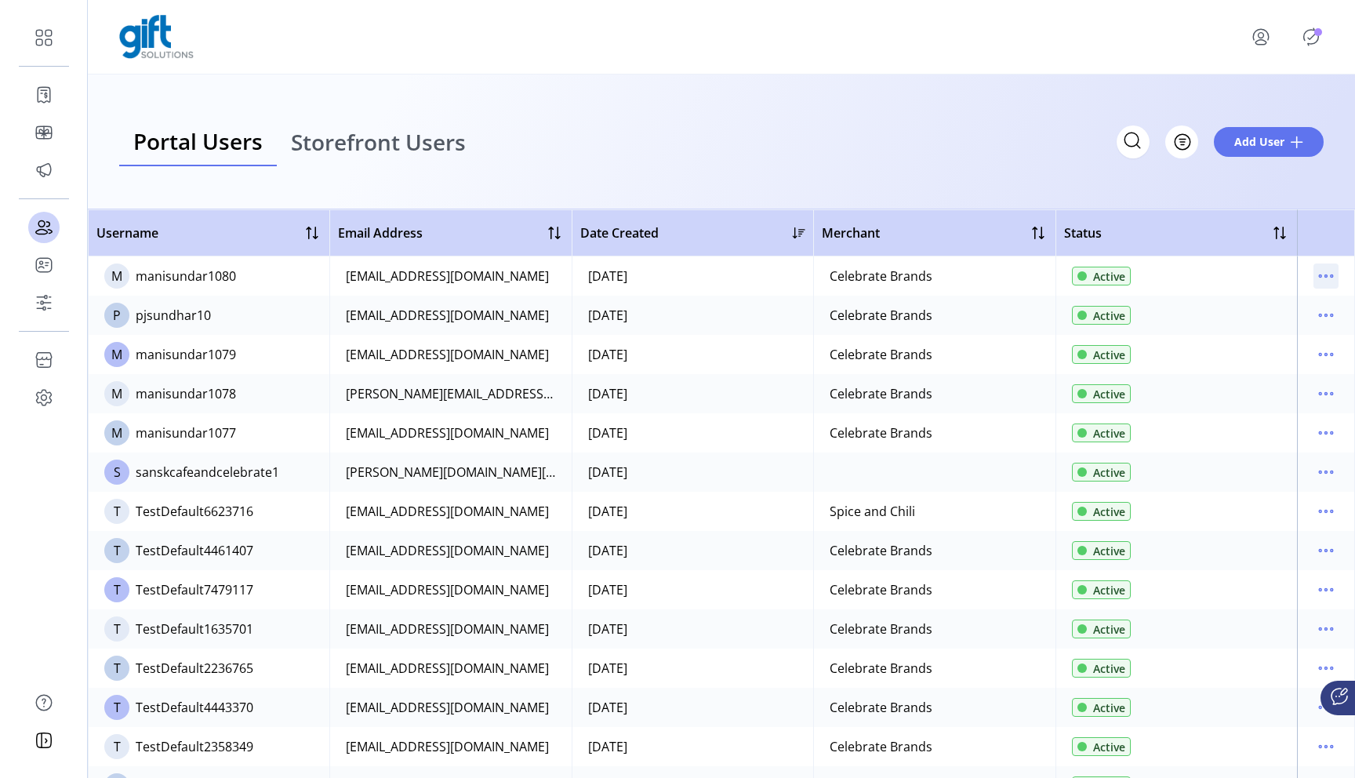
click at [1328, 277] on icon "menu" at bounding box center [1325, 275] width 25 height 25
click at [1254, 190] on div "Portal Users Storefront Users Filter Add User" at bounding box center [721, 141] width 1267 height 135
click at [1315, 265] on icon "menu" at bounding box center [1325, 275] width 25 height 25
click at [1234, 351] on span "Reset Password" at bounding box center [1252, 357] width 130 height 13
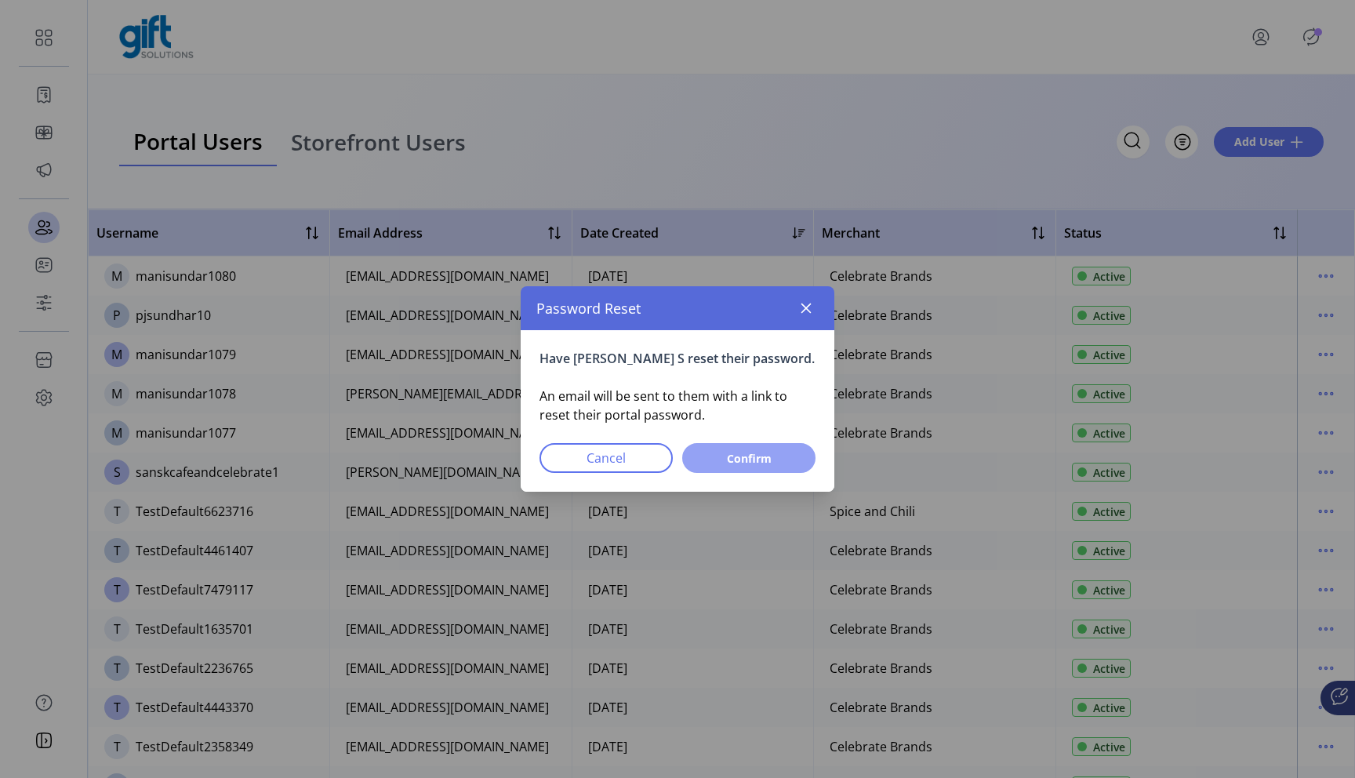
click at [783, 467] on button "Confirm" at bounding box center [748, 458] width 133 height 30
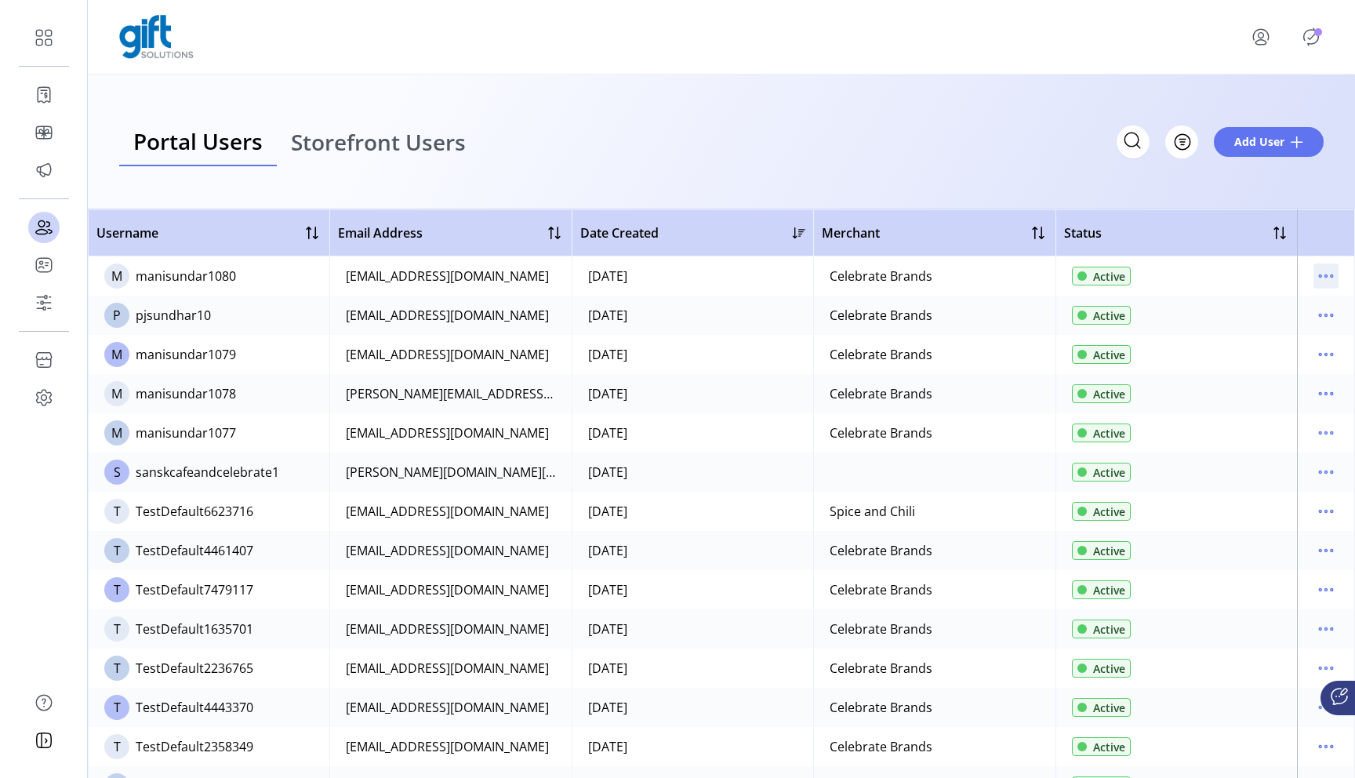
click at [1320, 278] on icon "menu" at bounding box center [1325, 275] width 25 height 25
click at [1261, 206] on div "Portal Users Storefront Users Filter Add User" at bounding box center [721, 141] width 1267 height 135
click at [1254, 143] on span "Add User" at bounding box center [1259, 141] width 50 height 16
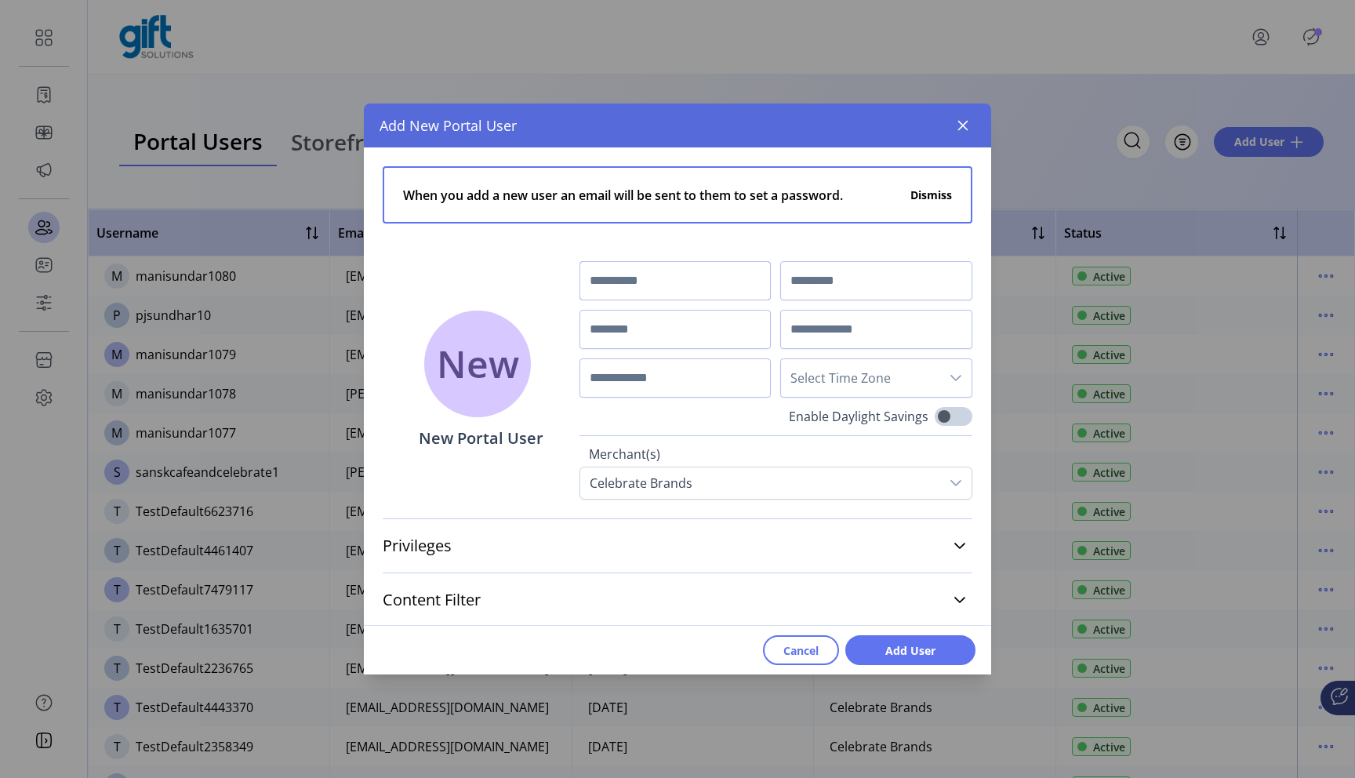
click at [720, 278] on input "text" at bounding box center [675, 280] width 192 height 39
type input "****"
type input "******"
type input "**********"
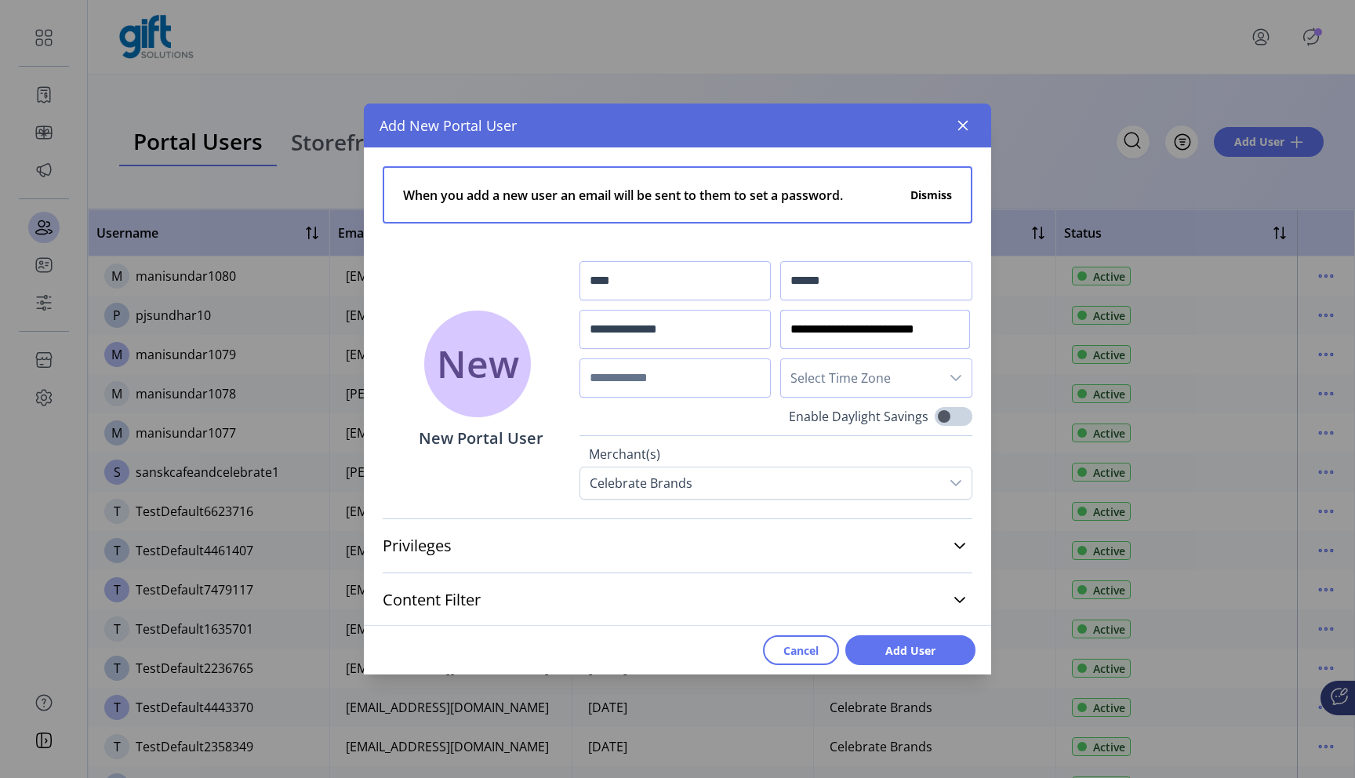
type input "**********"
click at [699, 376] on input "text" at bounding box center [675, 377] width 192 height 39
type input "**********"
click at [874, 382] on span "Select Time Zone" at bounding box center [860, 378] width 159 height 38
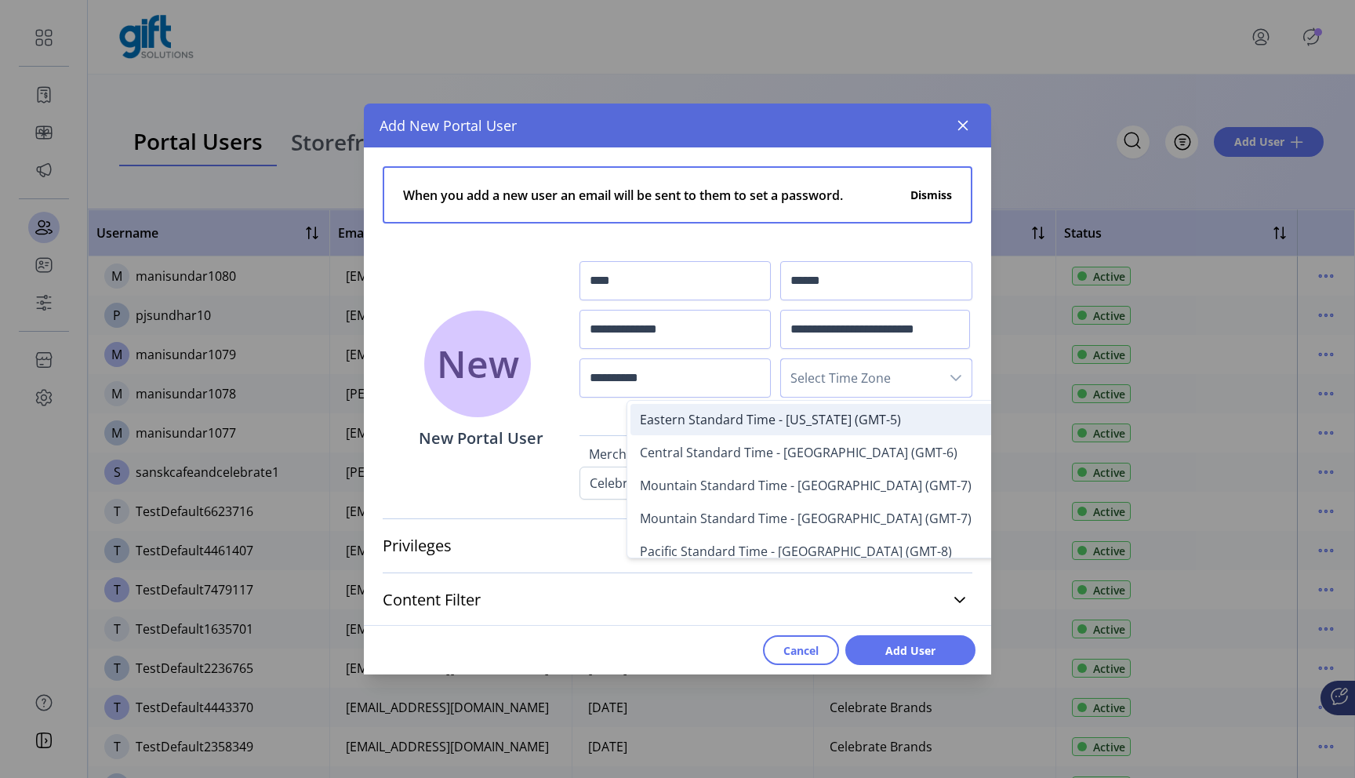
click at [857, 412] on span "Eastern Standard Time - New York (GMT-5)" at bounding box center [770, 419] width 261 height 17
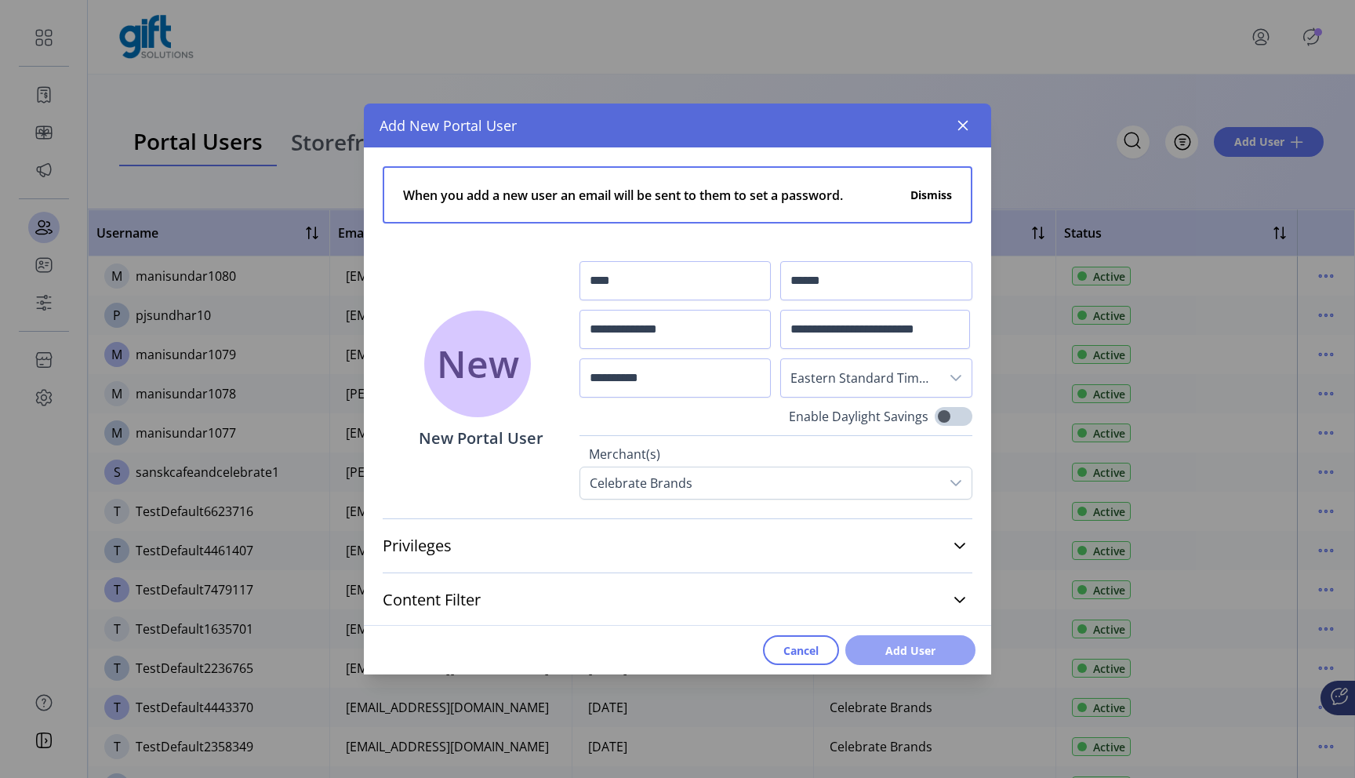
click at [921, 639] on button "Add User" at bounding box center [910, 650] width 130 height 30
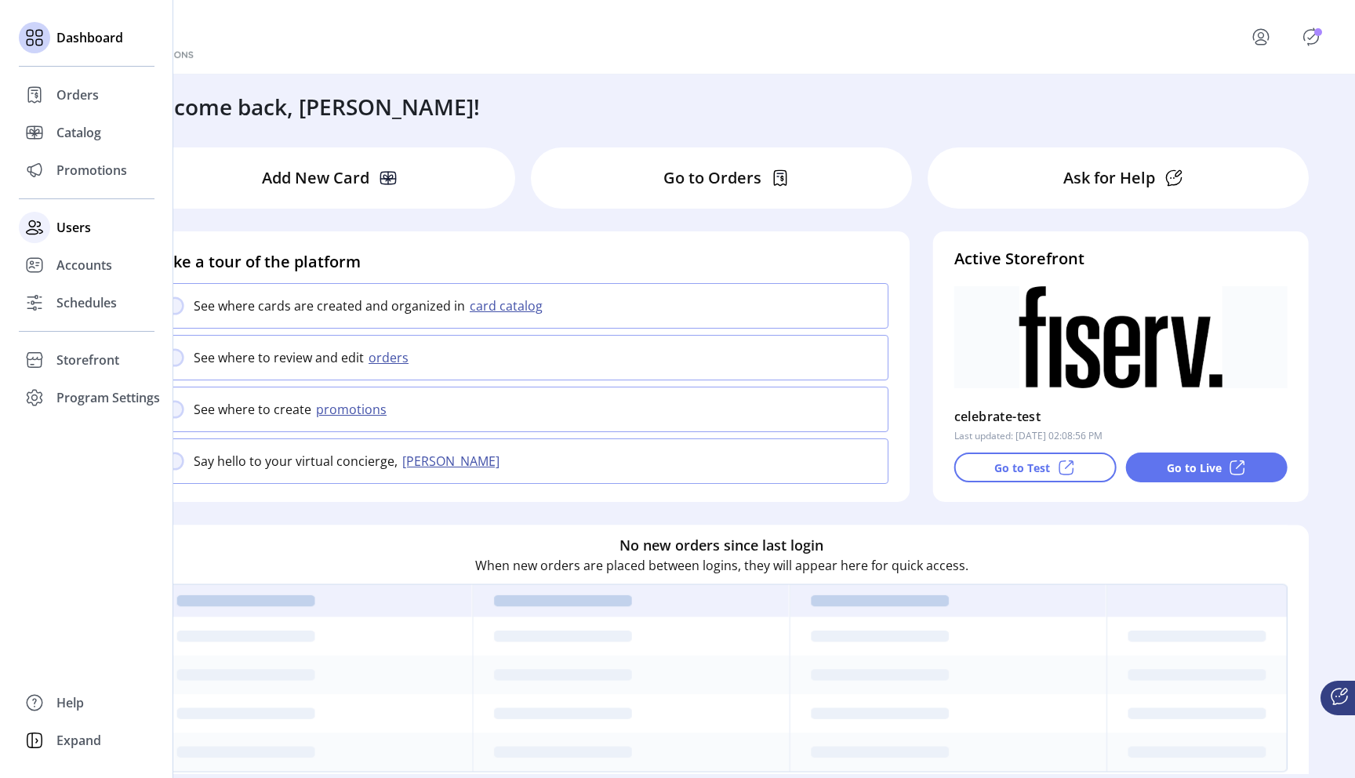
click at [78, 234] on span "Users" at bounding box center [73, 227] width 35 height 19
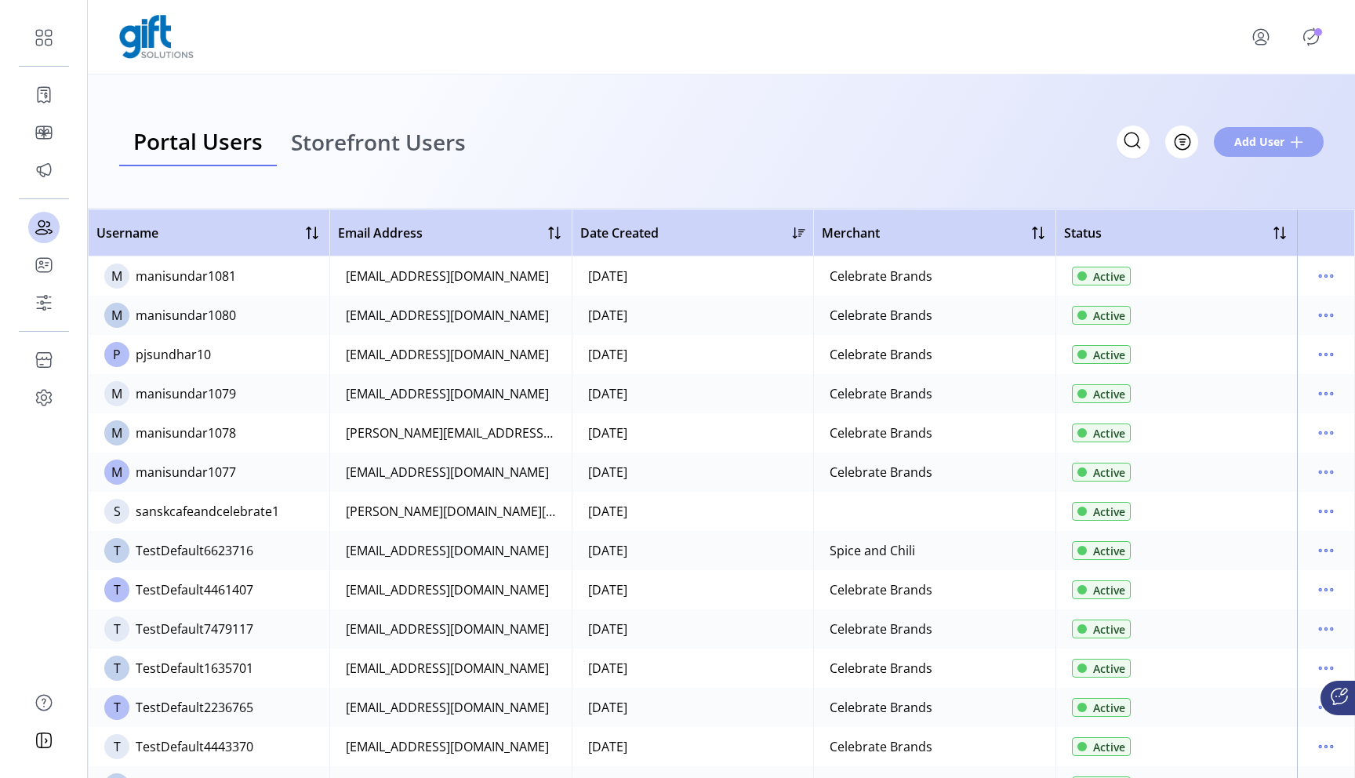
click at [1251, 146] on span "Add User" at bounding box center [1259, 141] width 50 height 16
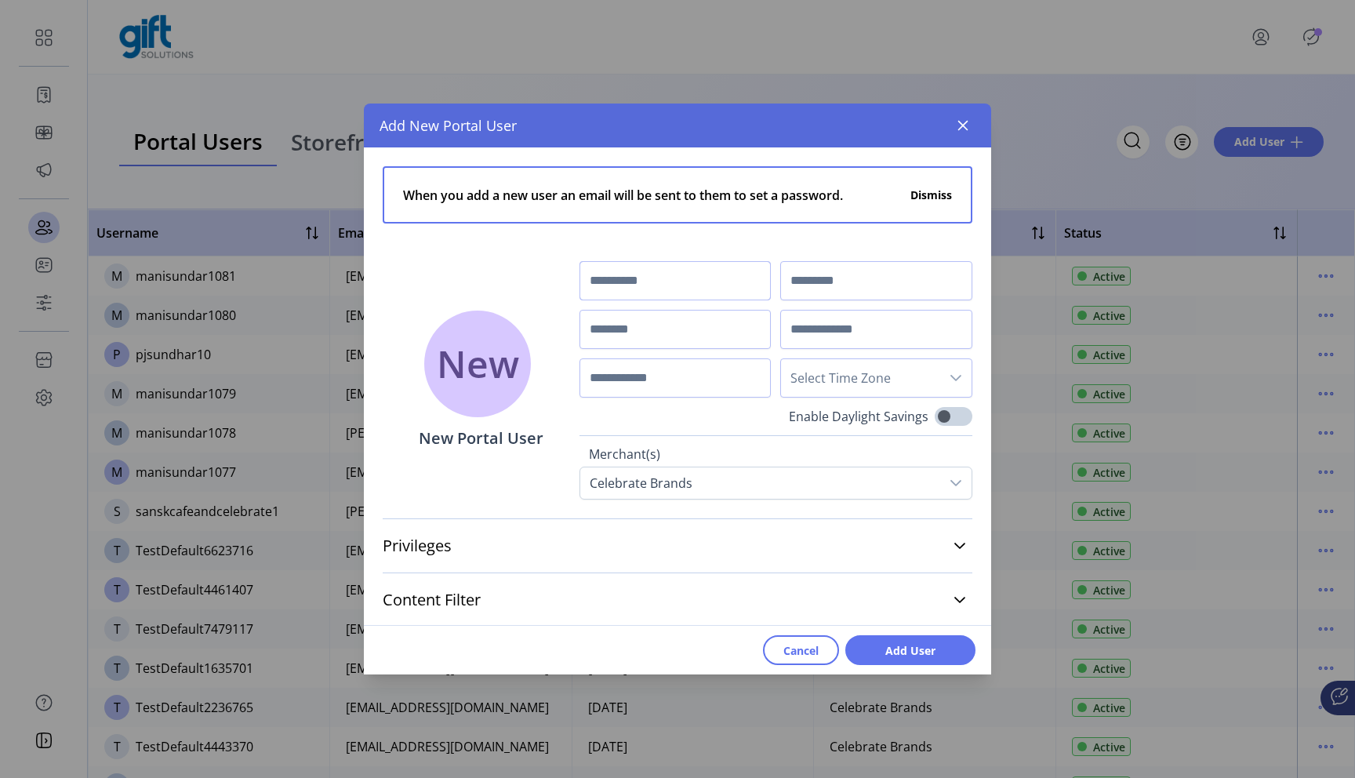
click at [732, 284] on input "text" at bounding box center [675, 280] width 192 height 39
type input "****"
type input "*"
type input "**********"
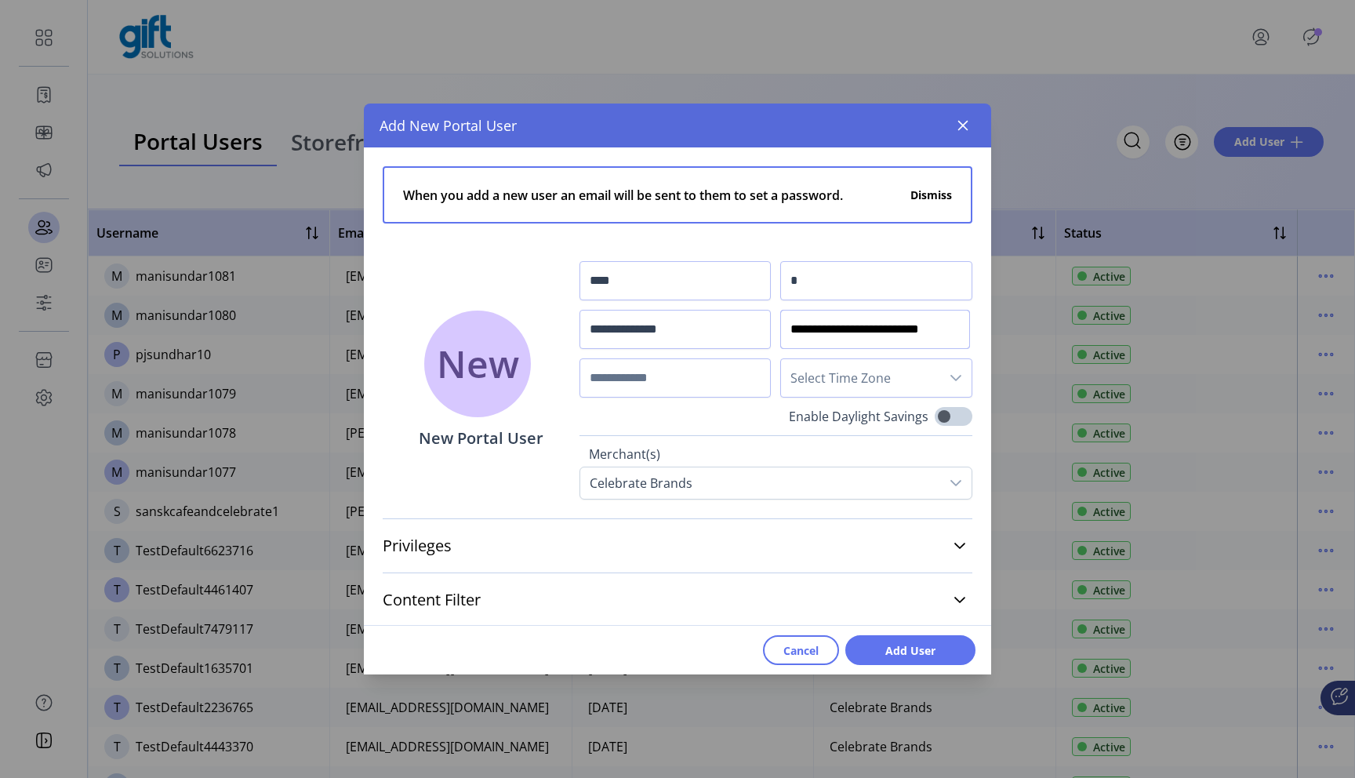
type input "**********"
click at [707, 361] on input "text" at bounding box center [675, 377] width 192 height 39
type input "**********"
click at [879, 383] on span "Select Time Zone" at bounding box center [860, 378] width 159 height 38
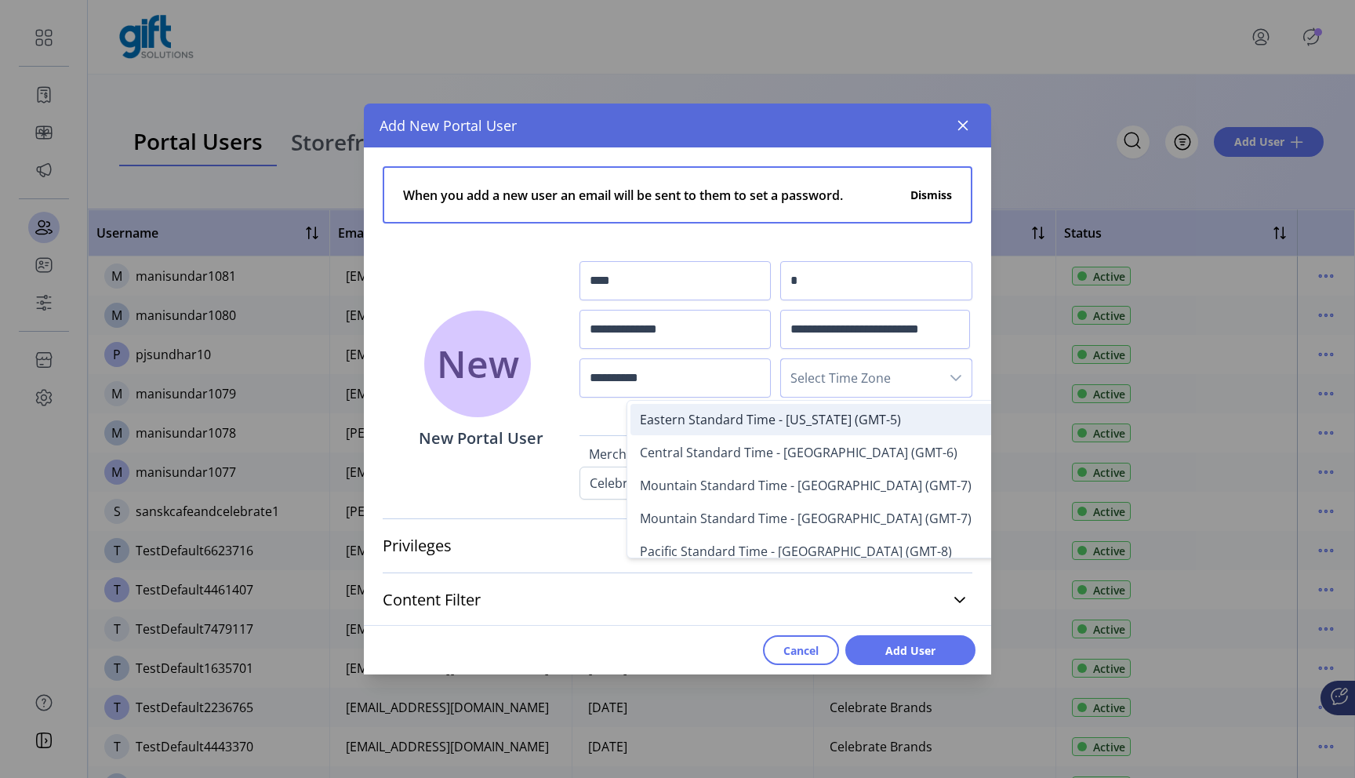
click at [868, 416] on span "Eastern Standard Time - New York (GMT-5)" at bounding box center [770, 419] width 261 height 17
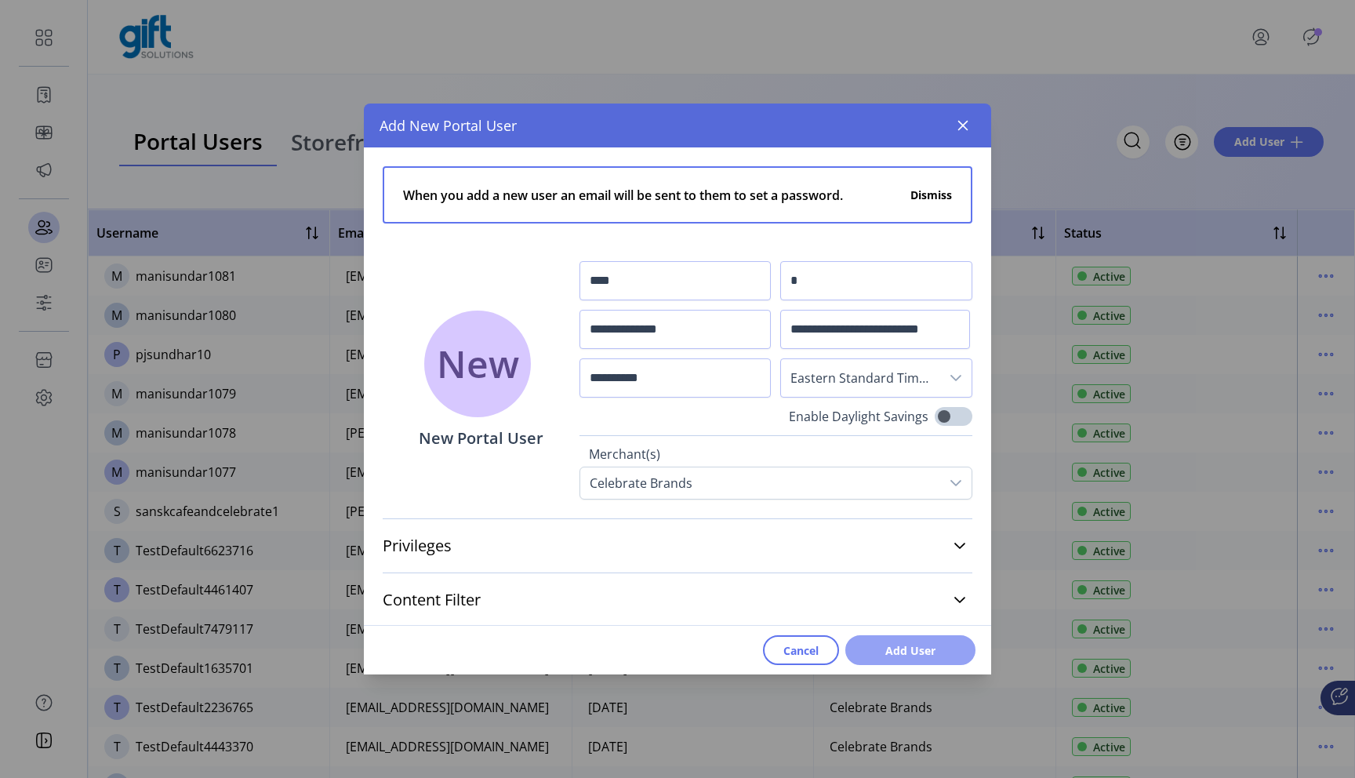
click at [905, 644] on span "Add User" at bounding box center [910, 650] width 89 height 16
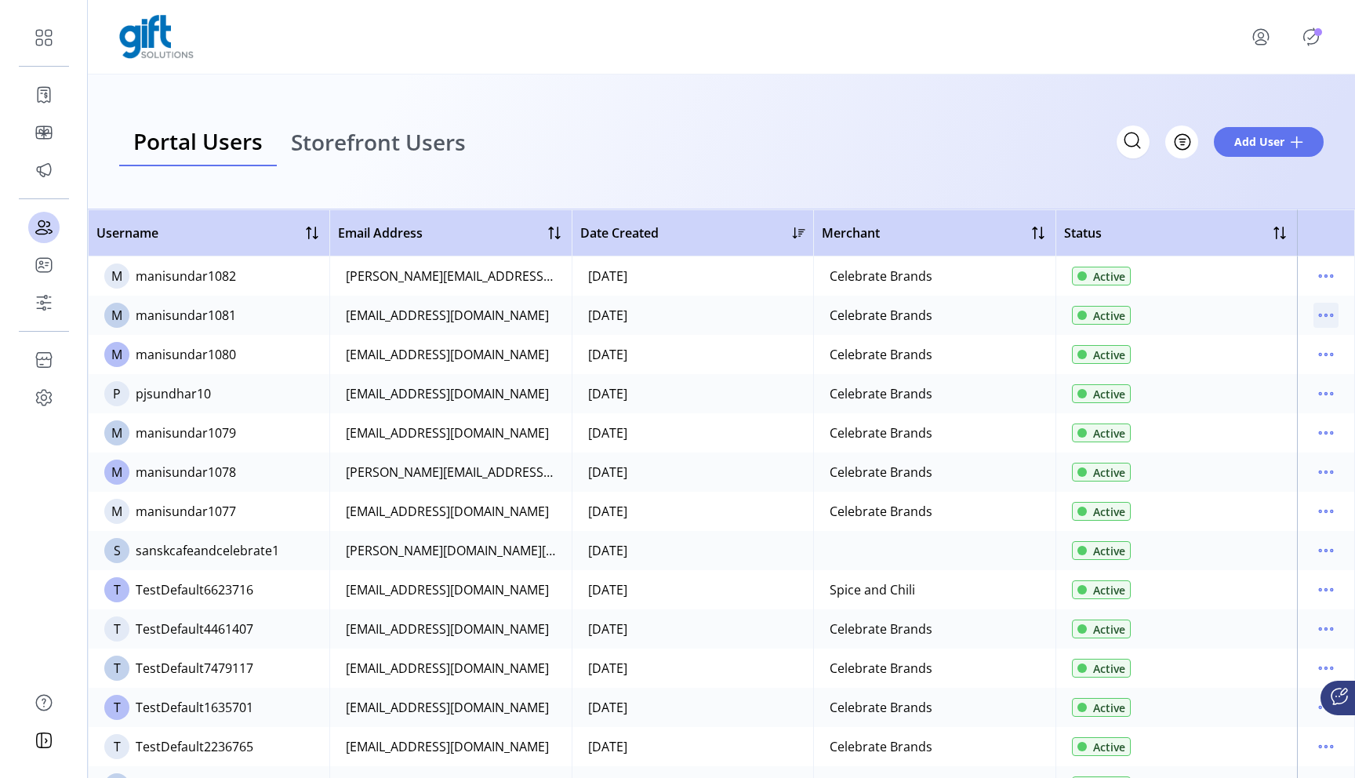
click at [1318, 314] on icon "menu" at bounding box center [1325, 315] width 25 height 25
click at [1224, 397] on span "Reset Password" at bounding box center [1252, 396] width 130 height 13
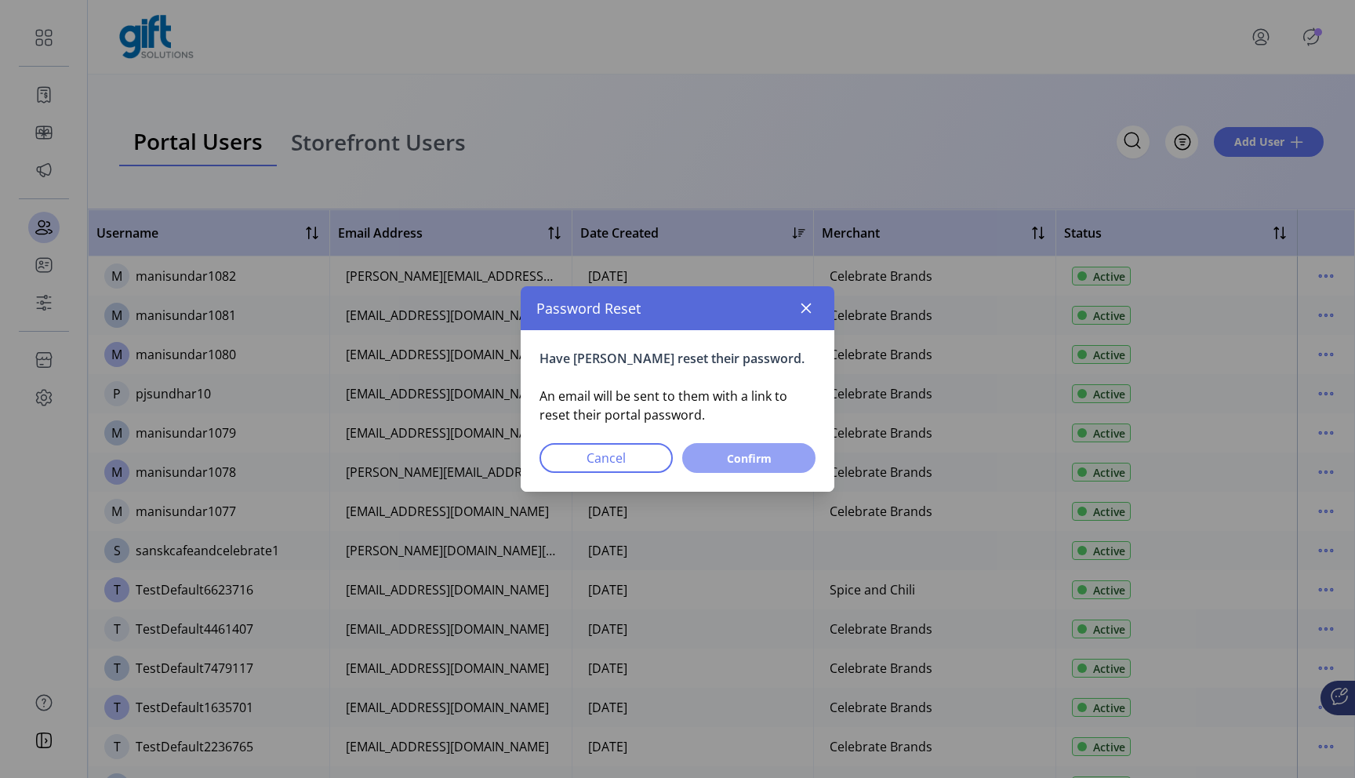
click at [735, 463] on span "Confirm" at bounding box center [749, 458] width 93 height 16
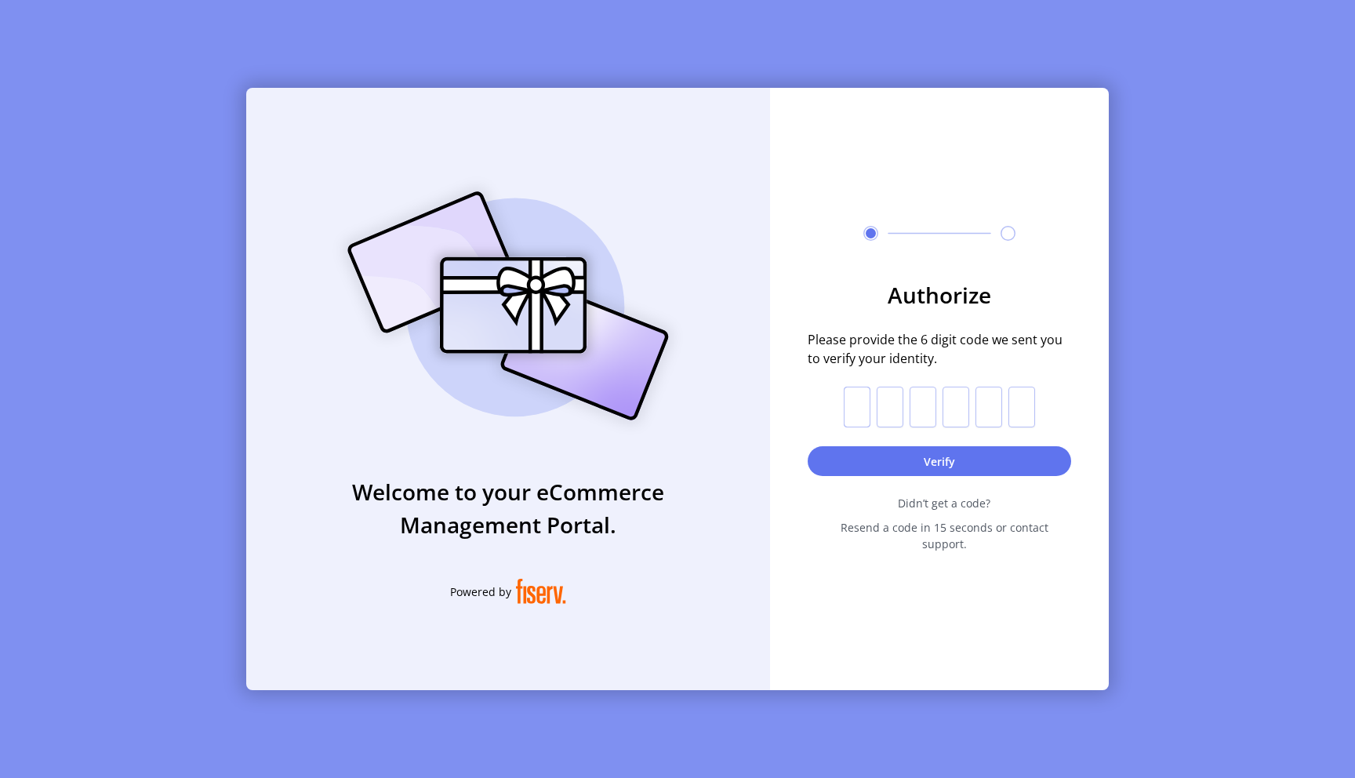
click at [853, 416] on input "text" at bounding box center [857, 407] width 27 height 41
click at [854, 418] on input "text" at bounding box center [857, 407] width 27 height 41
paste input "*"
type input "*"
click at [894, 466] on button "Verify" at bounding box center [939, 461] width 263 height 30
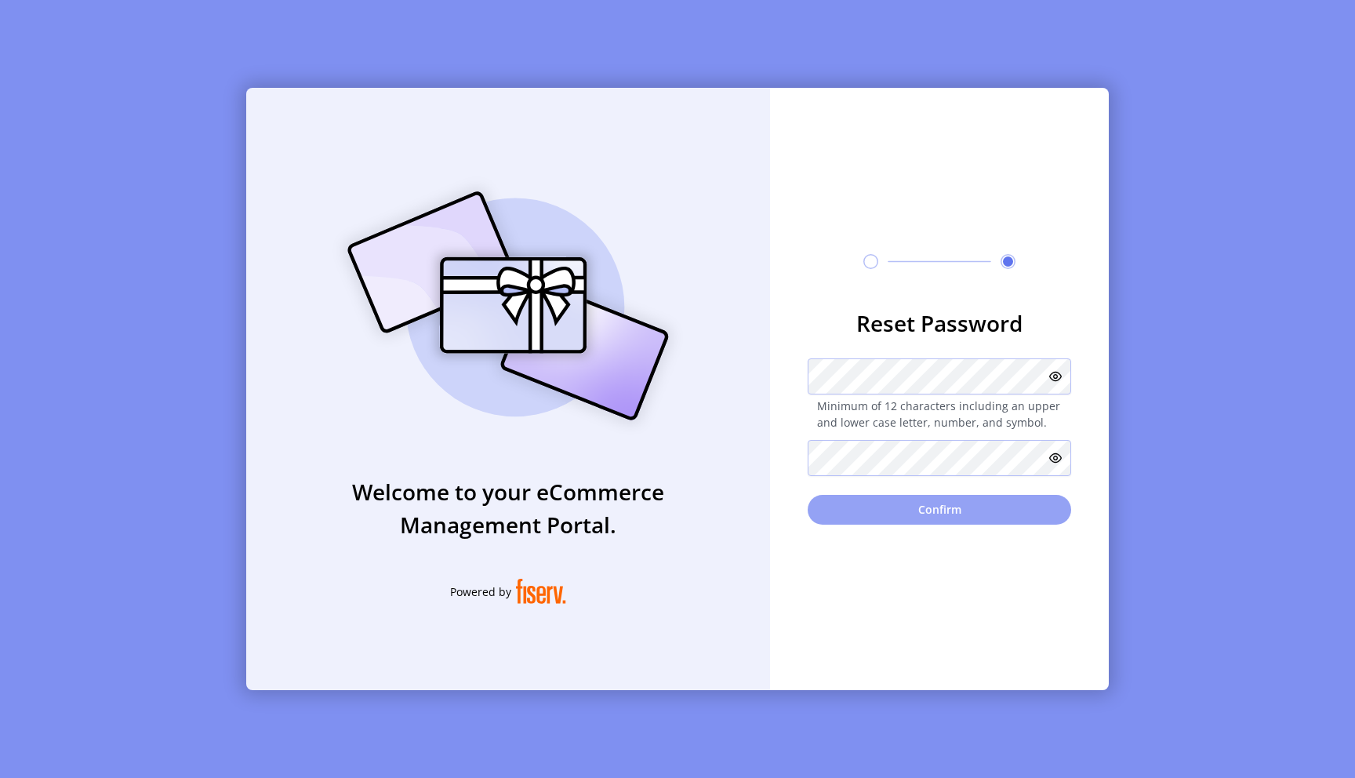
click at [918, 522] on button "Confirm" at bounding box center [939, 510] width 263 height 30
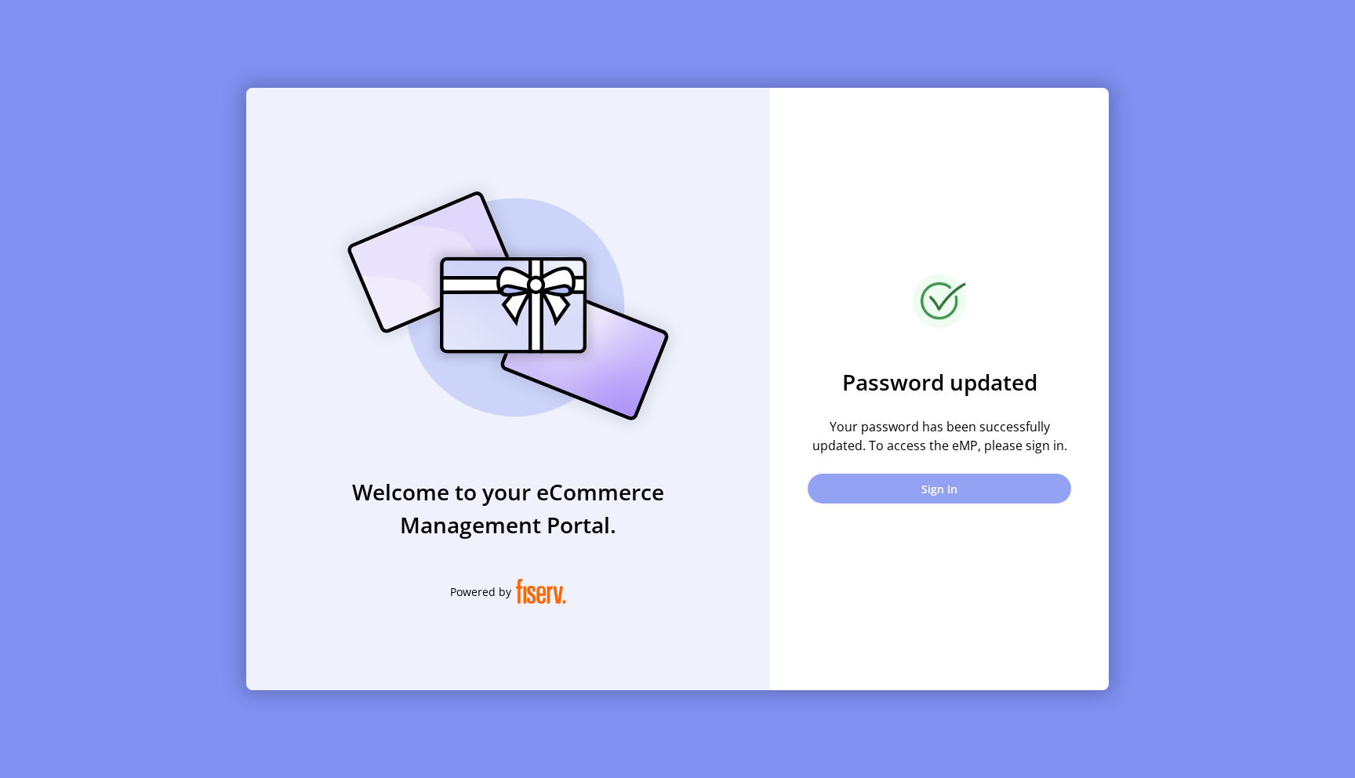
click at [914, 476] on button "Sign In" at bounding box center [939, 489] width 263 height 30
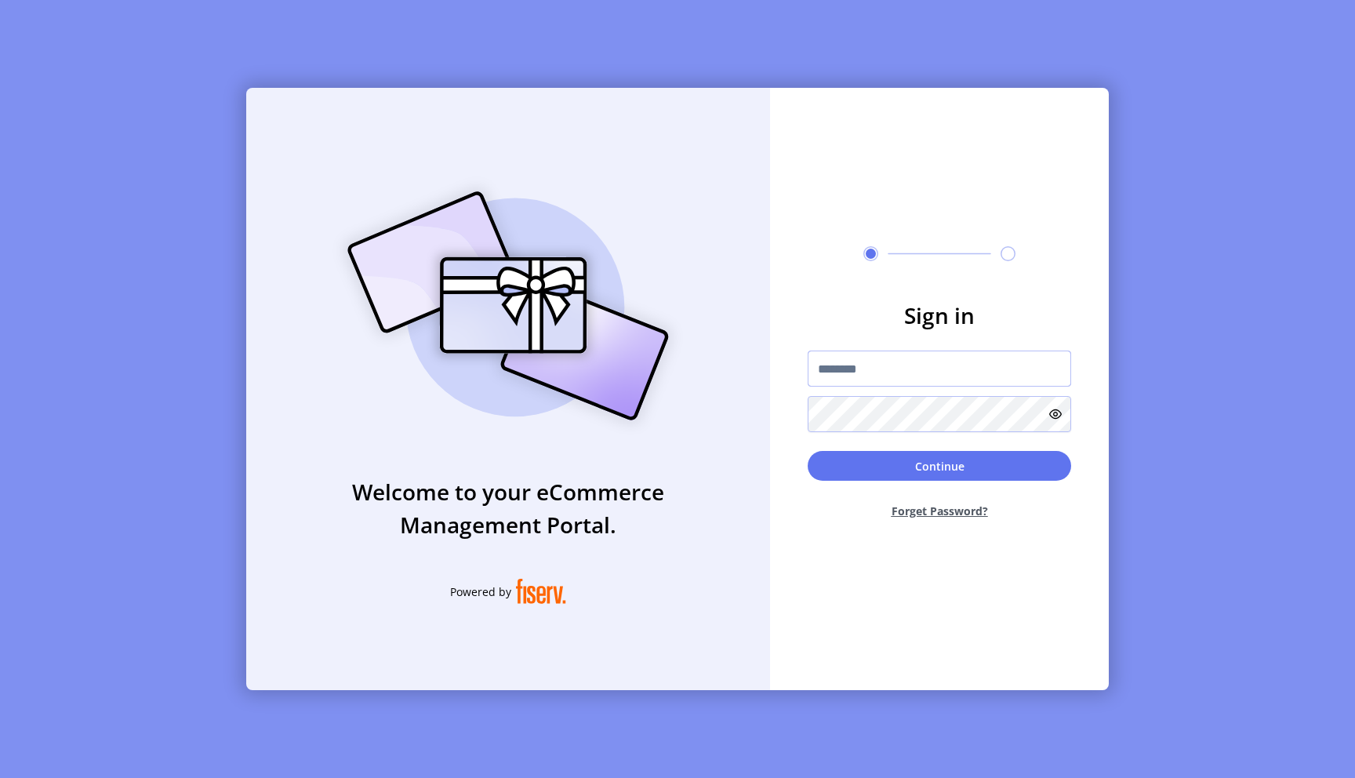
click at [867, 358] on input "text" at bounding box center [939, 369] width 263 height 36
type input "**********"
click at [982, 467] on button "Continue" at bounding box center [939, 466] width 263 height 30
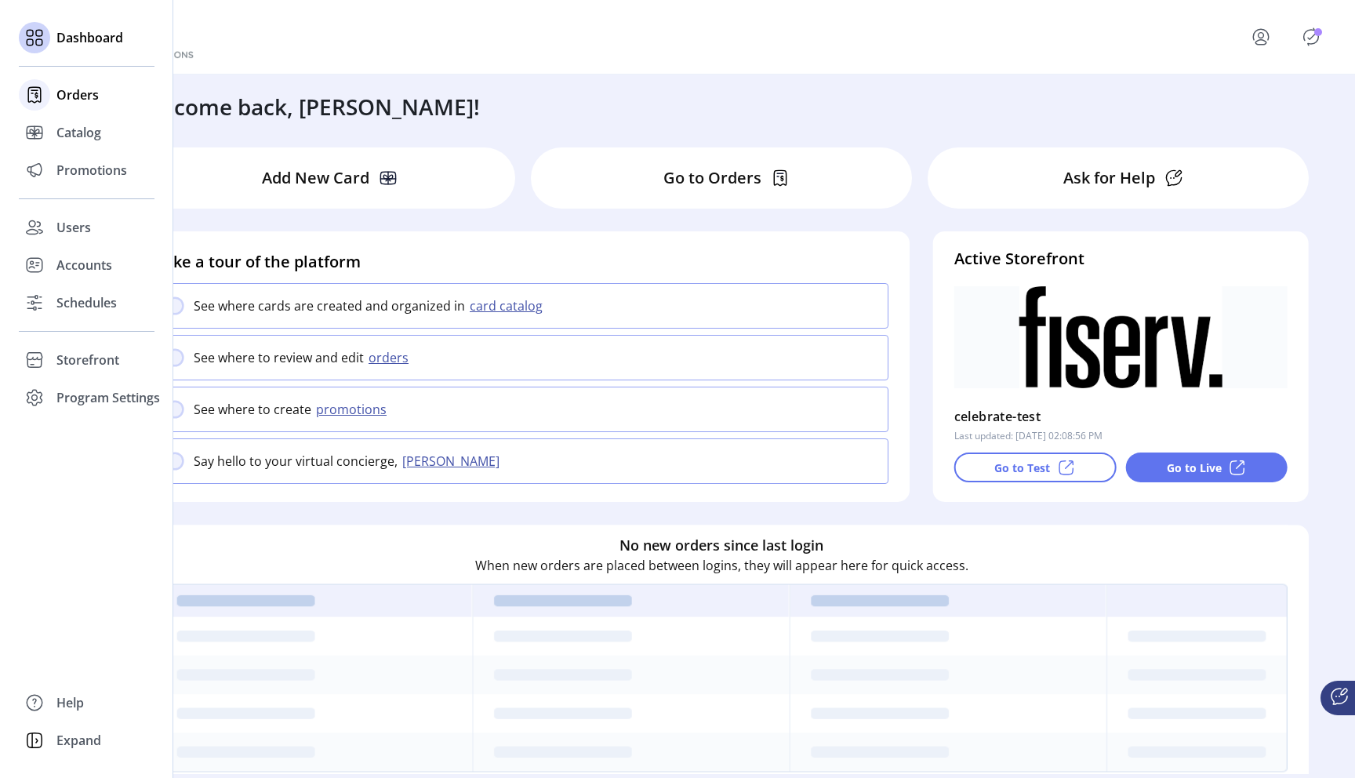
click at [91, 98] on span "Orders" at bounding box center [77, 94] width 42 height 19
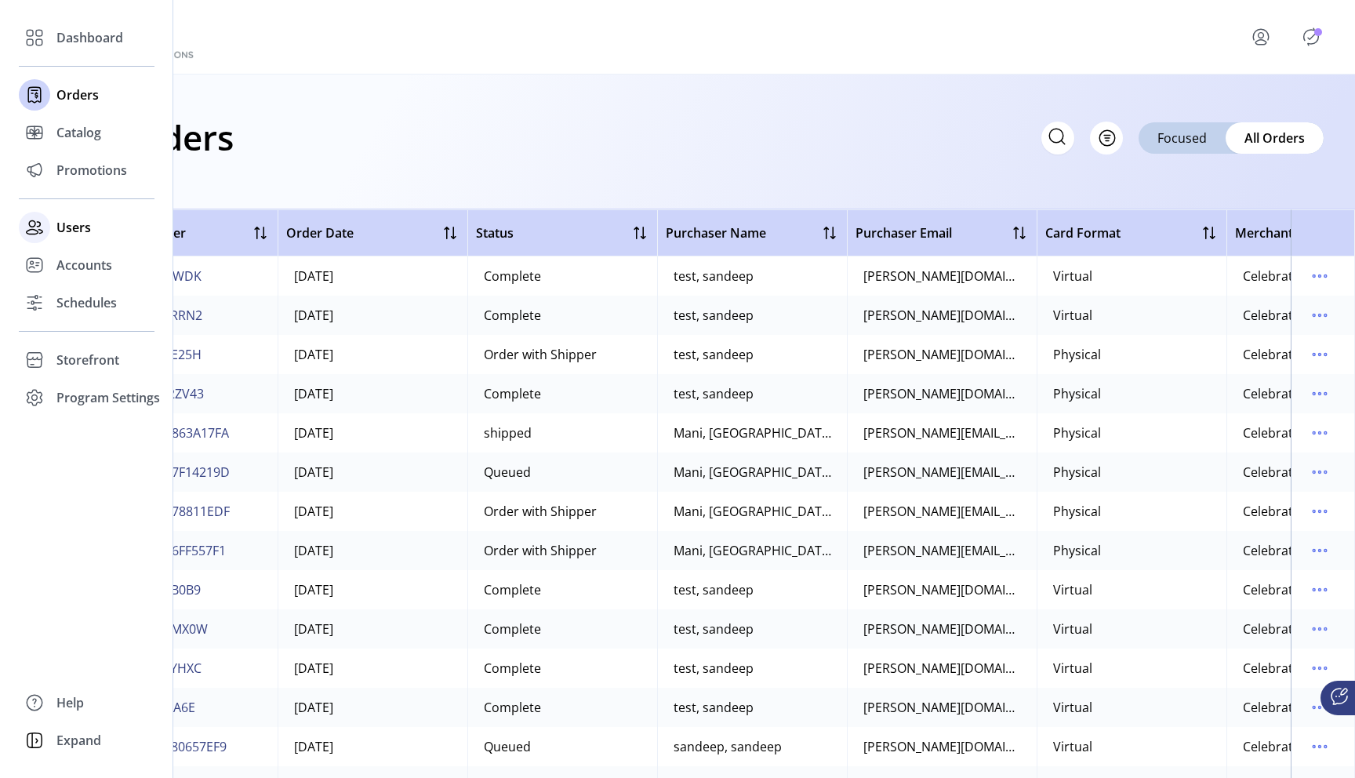
click at [77, 221] on span "Users" at bounding box center [73, 227] width 35 height 19
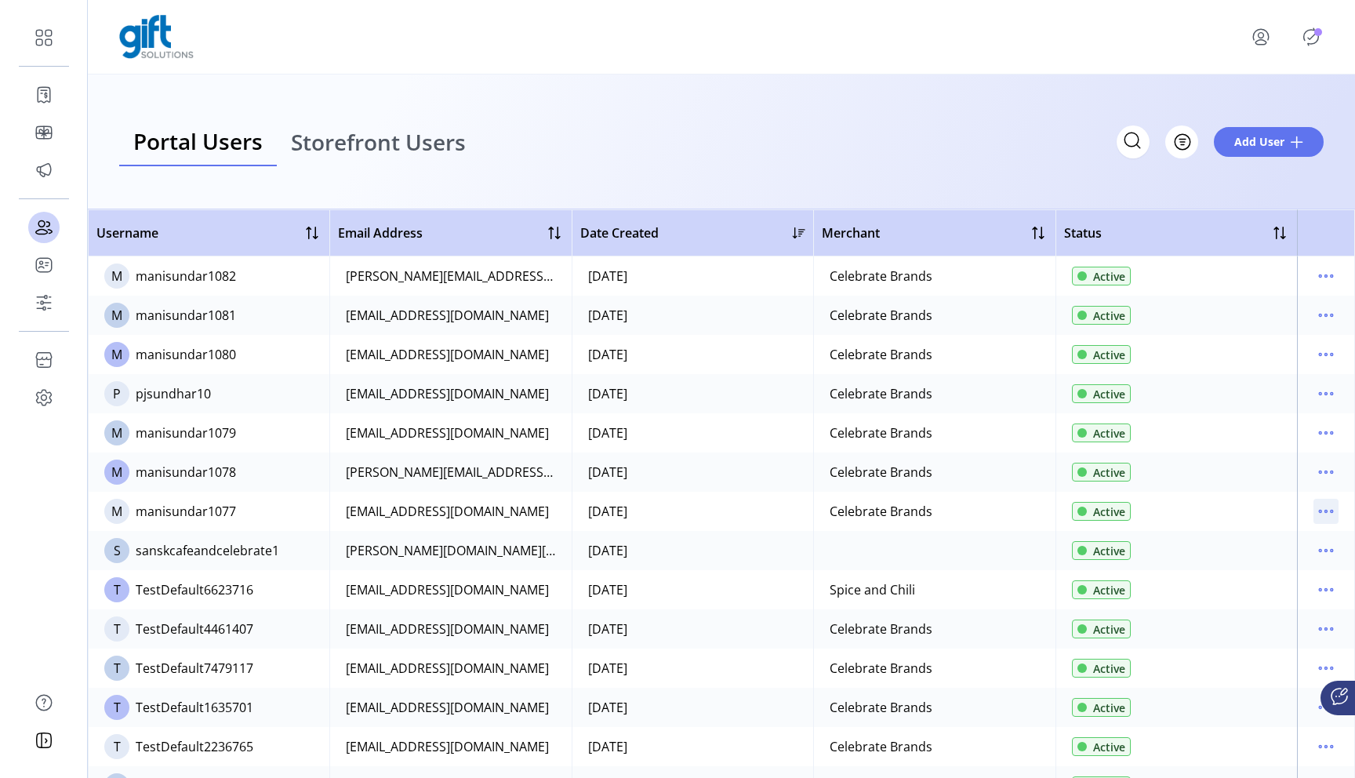
click at [1326, 507] on icon "menu" at bounding box center [1325, 511] width 25 height 25
click at [1266, 583] on link "Reset Password" at bounding box center [1252, 591] width 149 height 25
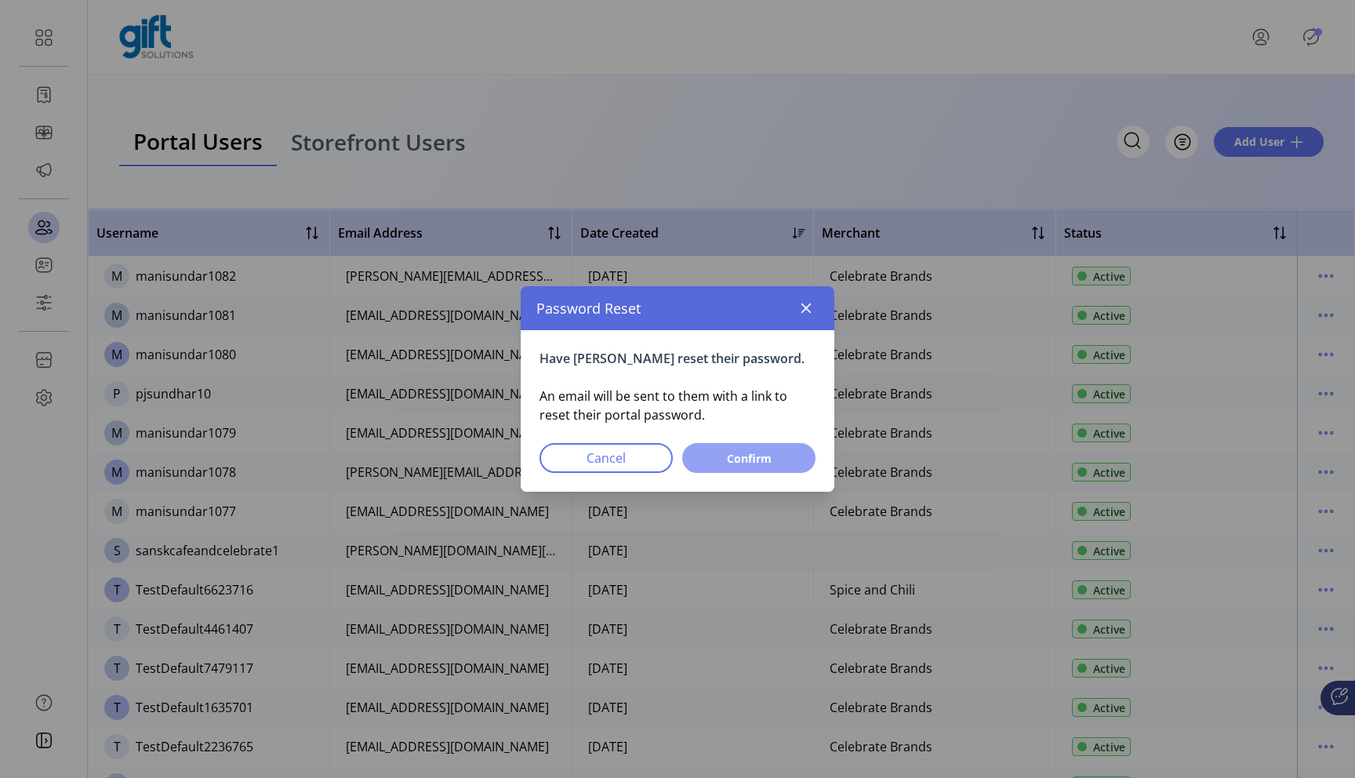
click at [801, 468] on button "Confirm" at bounding box center [748, 458] width 133 height 30
